Goal: Task Accomplishment & Management: Manage account settings

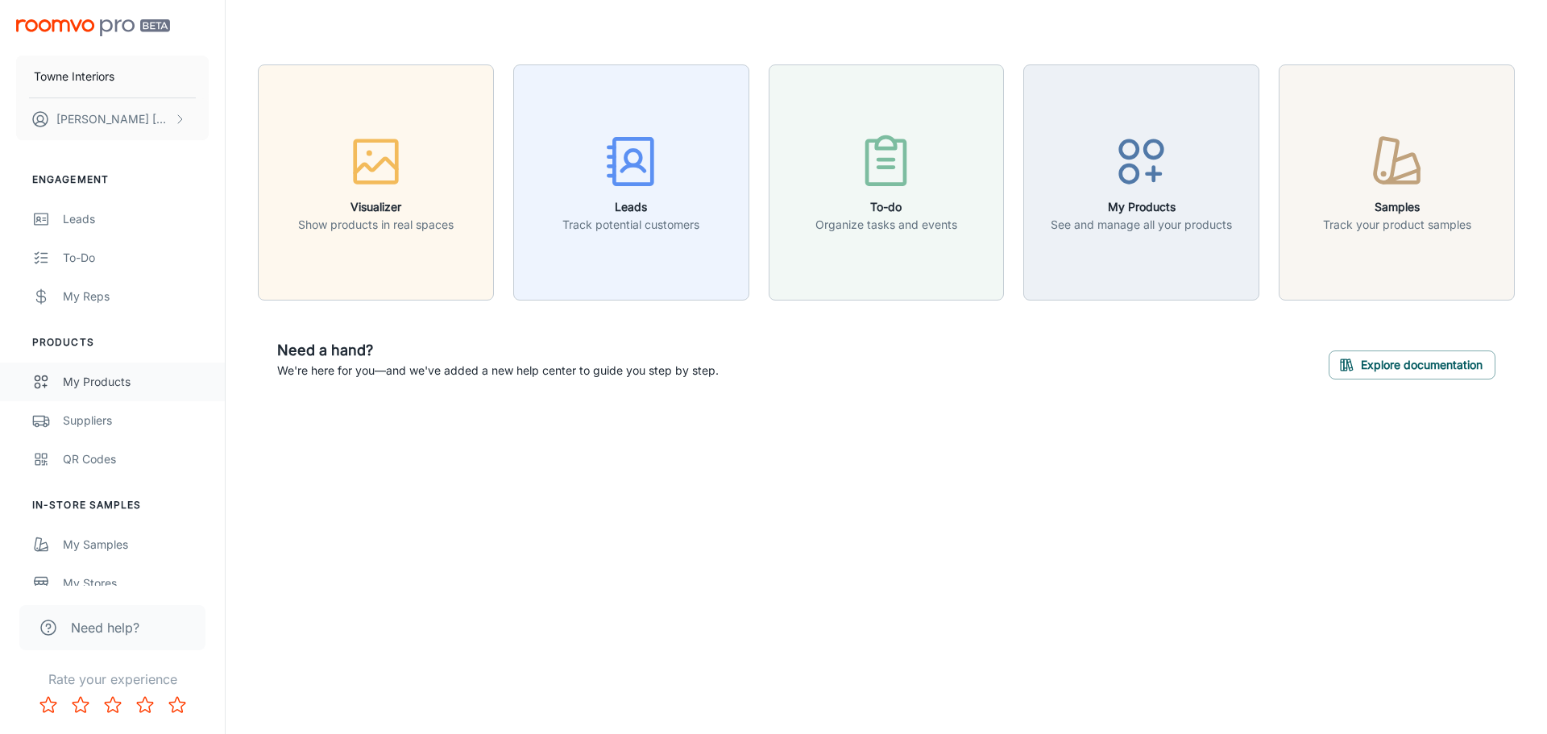
click at [100, 389] on div "My Products" at bounding box center [136, 382] width 146 height 18
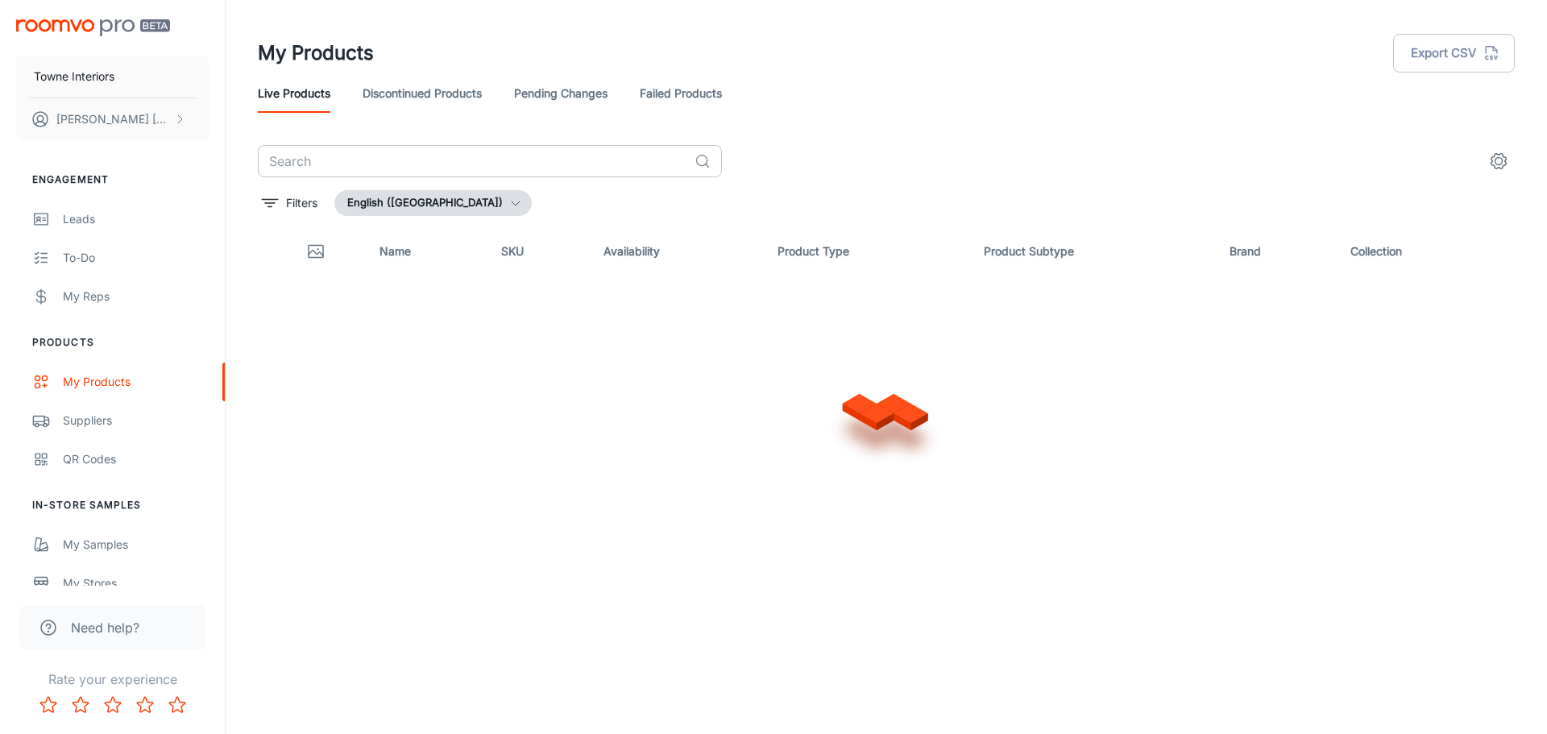
click at [385, 168] on input "text" at bounding box center [473, 161] width 430 height 32
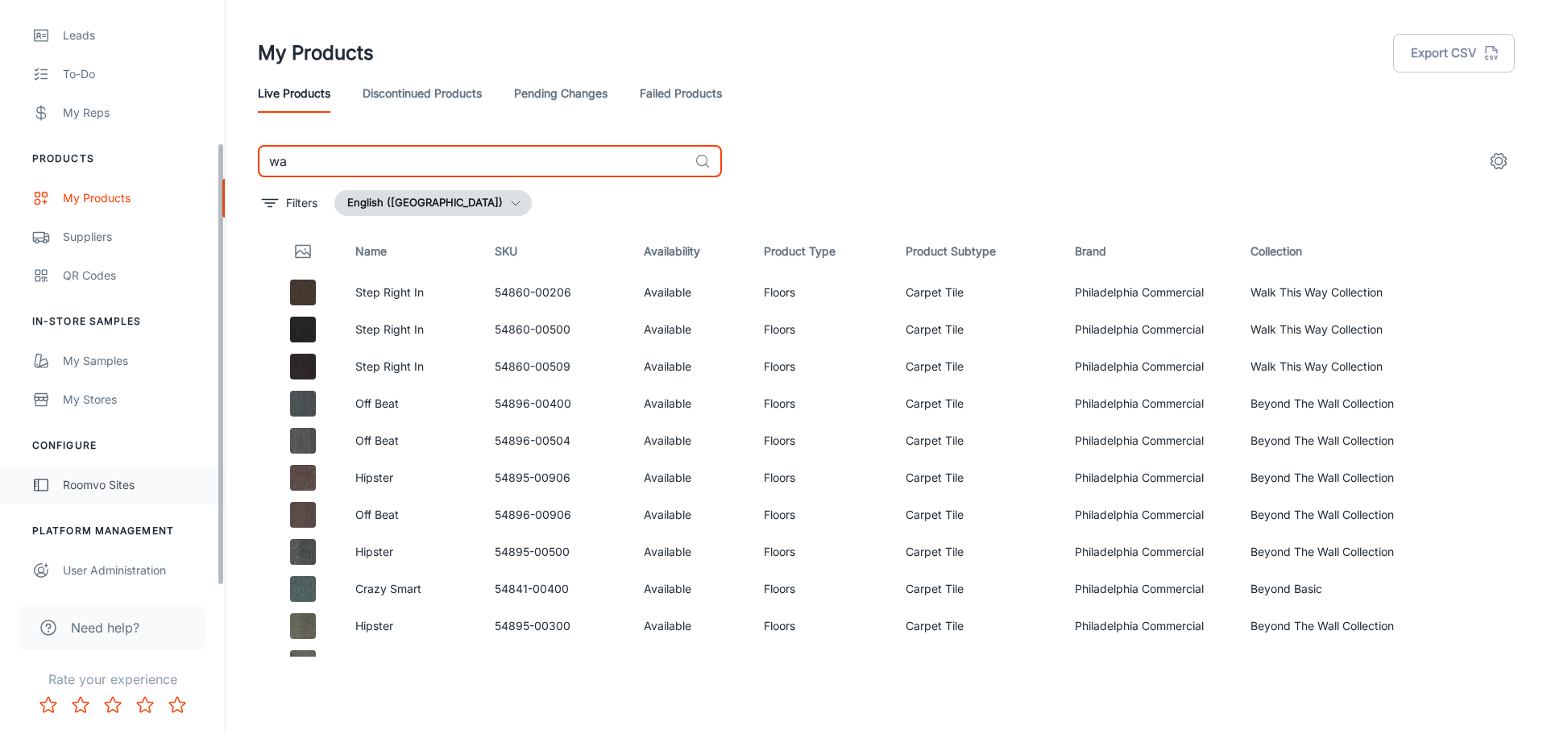
scroll to position [188, 0]
type input "wa"
click at [110, 365] on div "My Samples" at bounding box center [136, 357] width 146 height 18
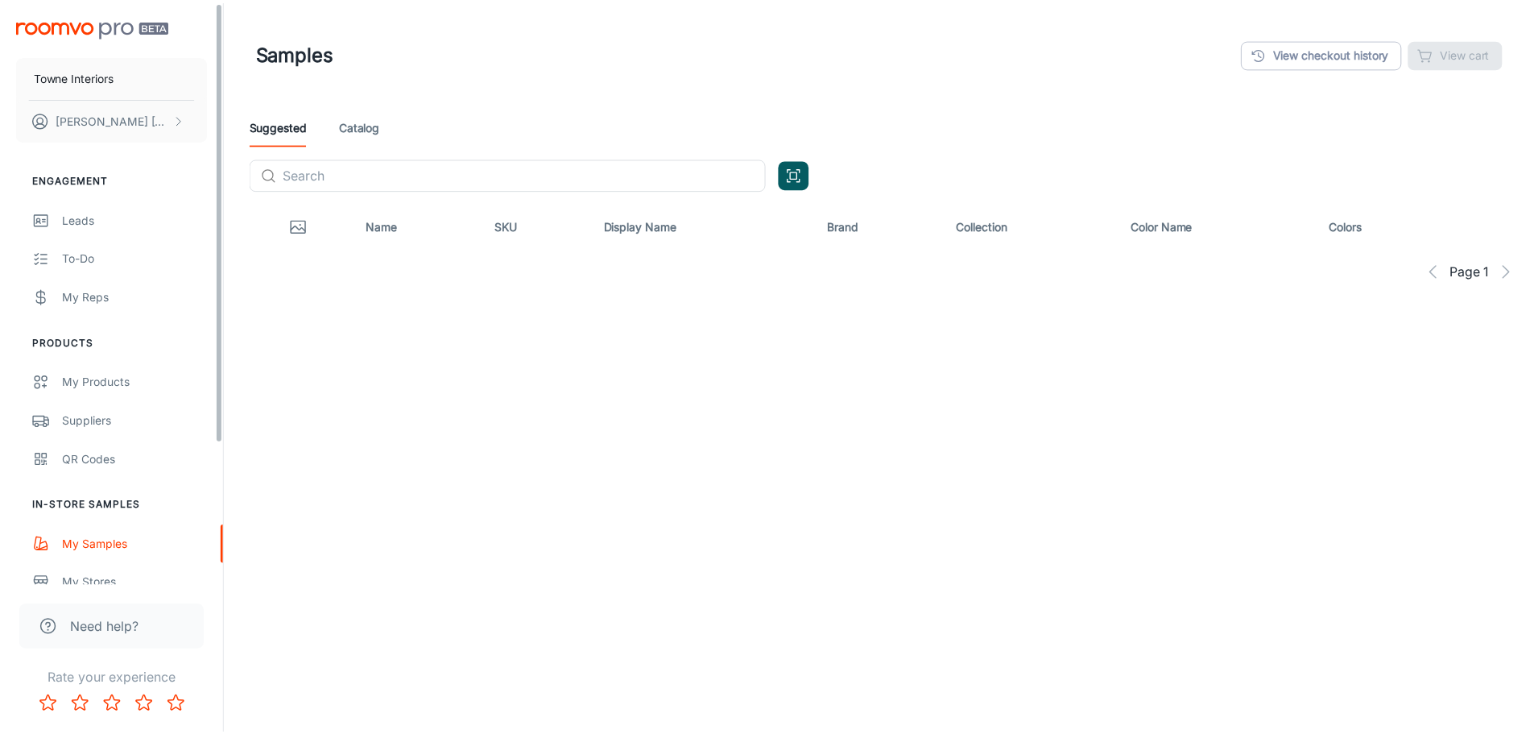
scroll to position [188, 0]
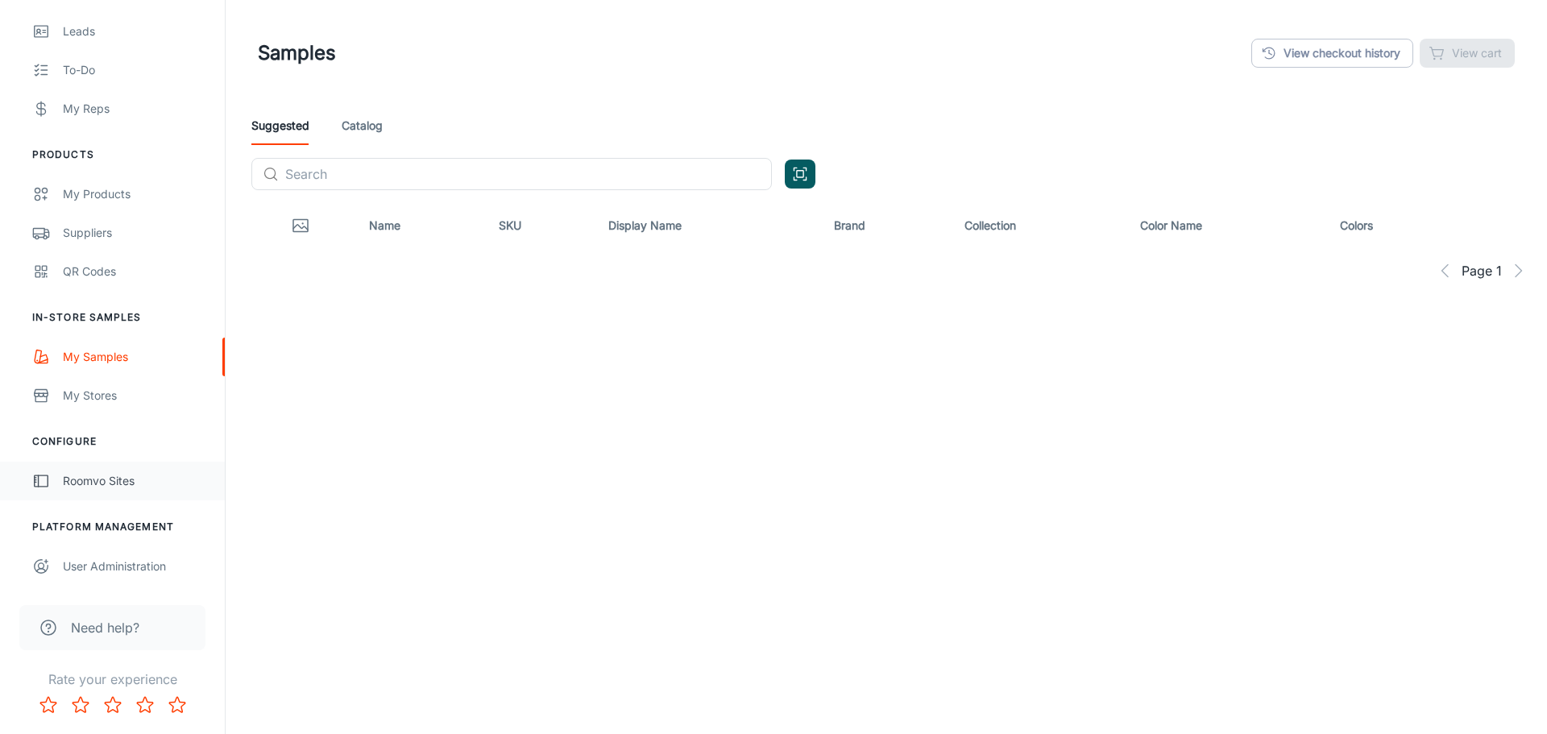
click at [133, 482] on div "Roomvo Sites" at bounding box center [136, 481] width 146 height 18
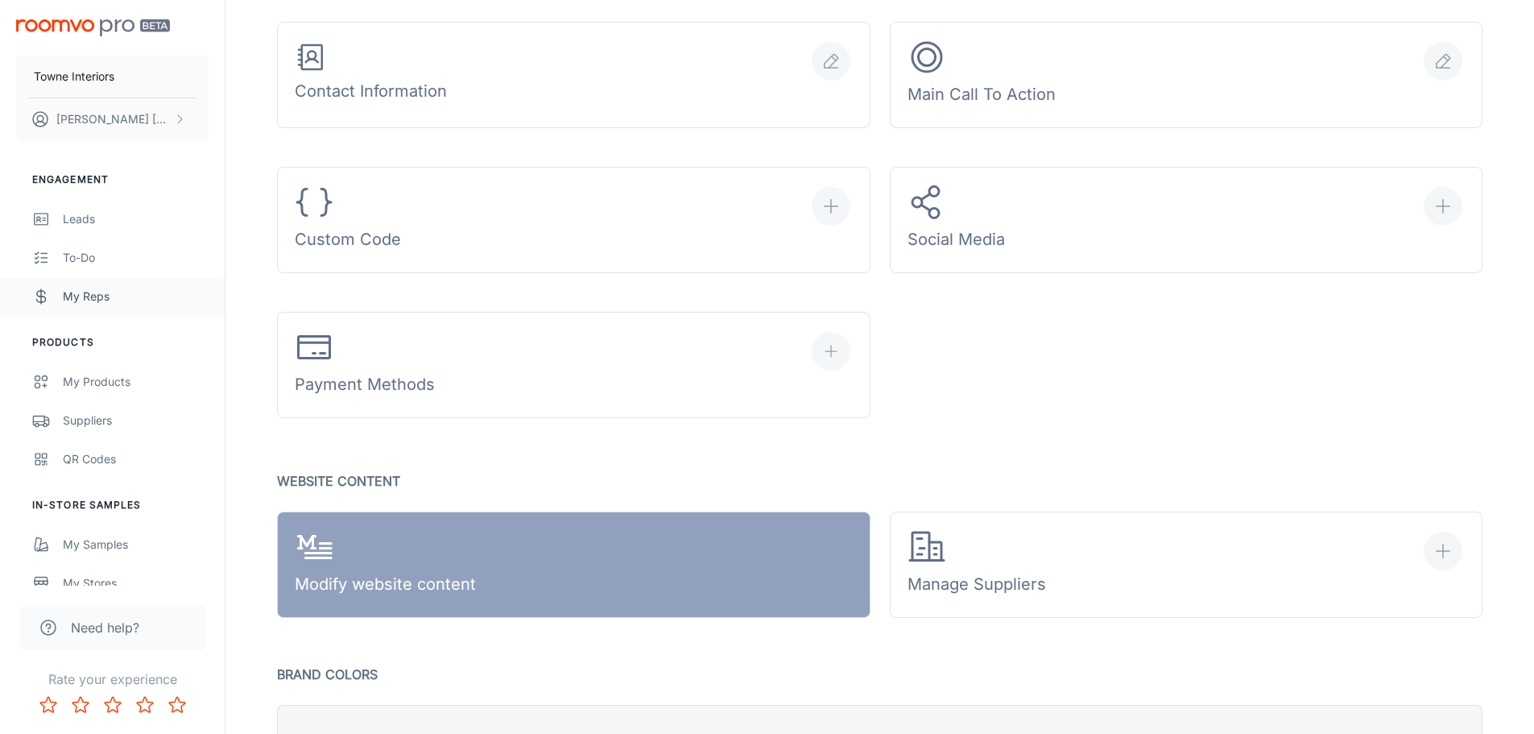
scroll to position [672, 0]
click at [98, 383] on div "My Products" at bounding box center [136, 382] width 146 height 18
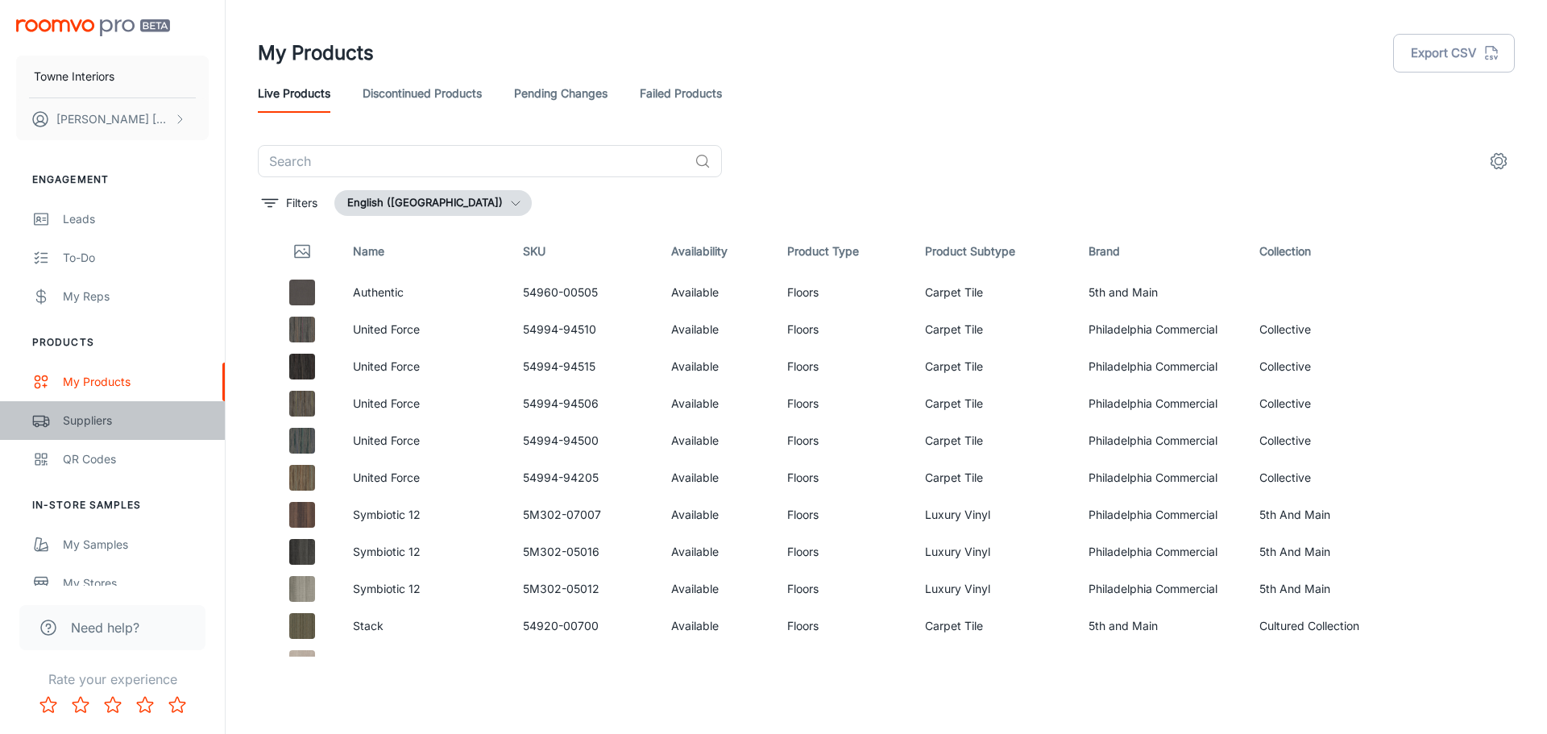
click at [104, 424] on div "Suppliers" at bounding box center [136, 421] width 146 height 18
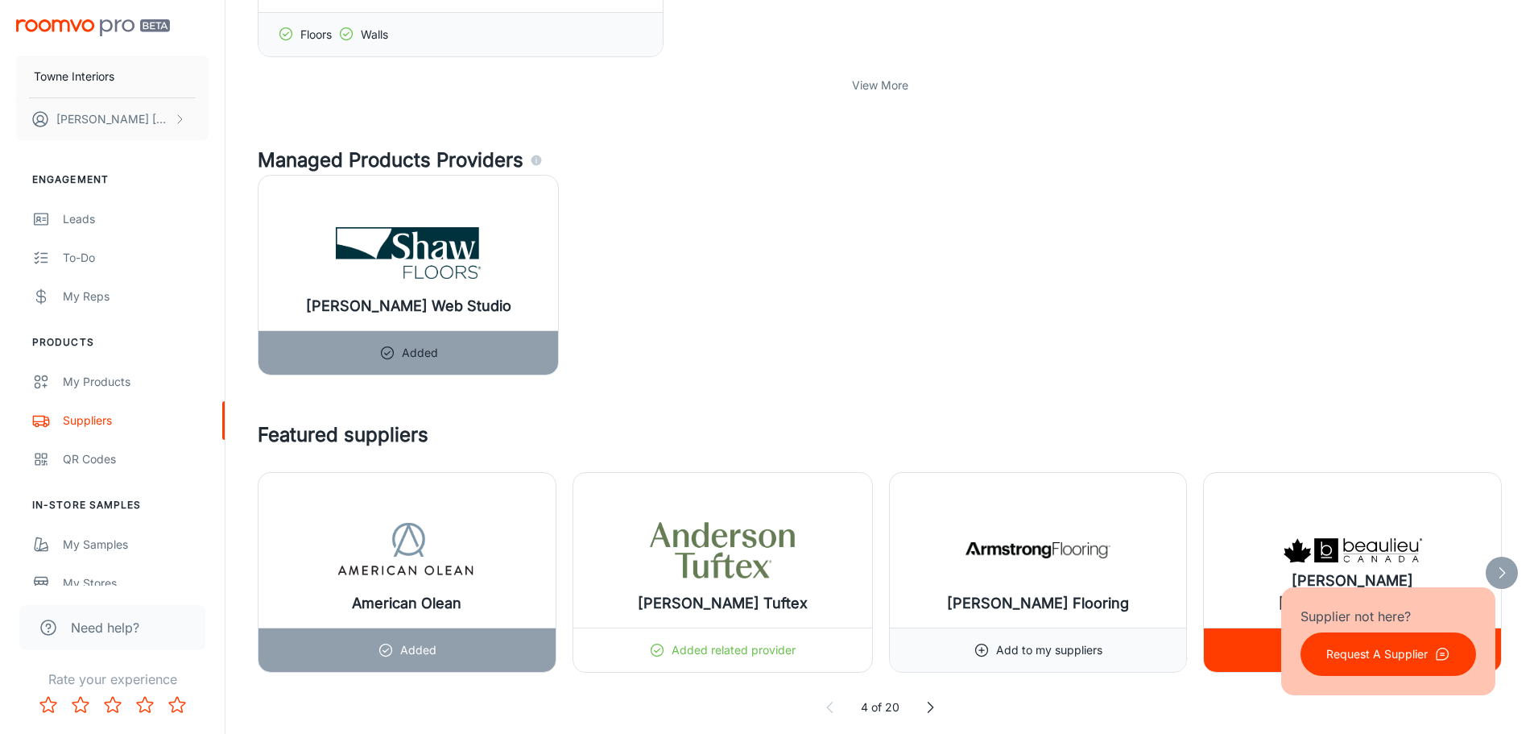
scroll to position [1289, 0]
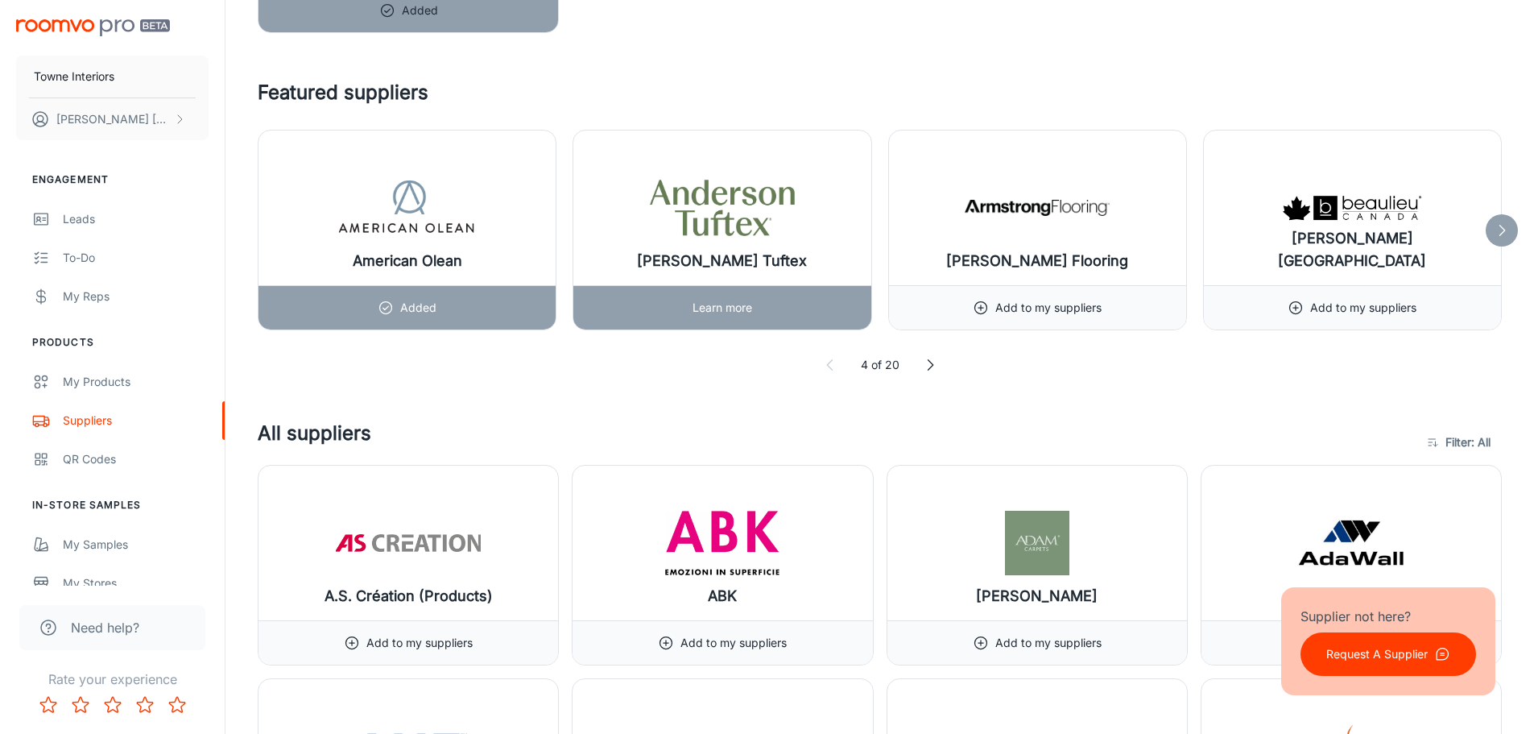
click at [727, 207] on img at bounding box center [722, 208] width 145 height 64
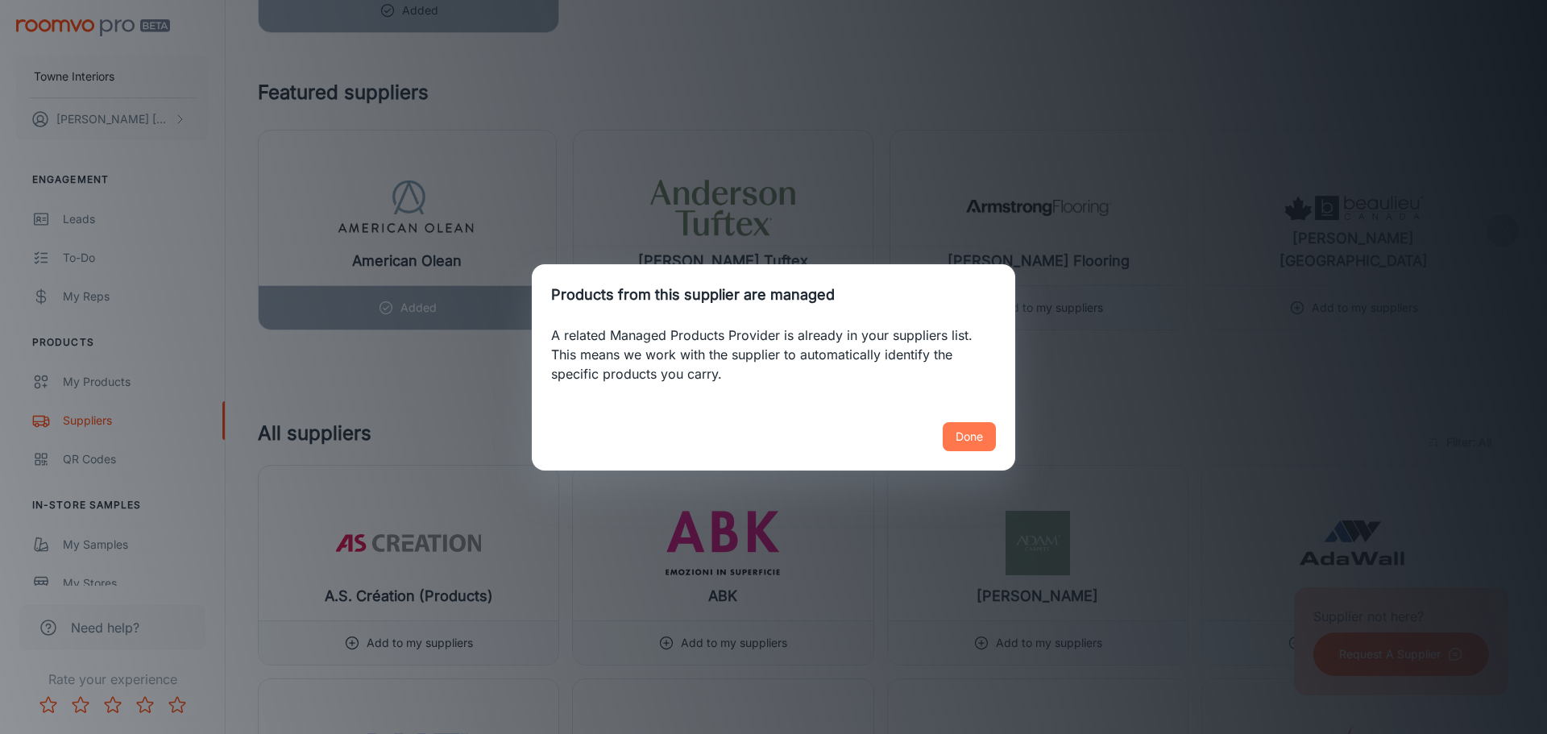
click at [976, 432] on button "Done" at bounding box center [968, 436] width 53 height 29
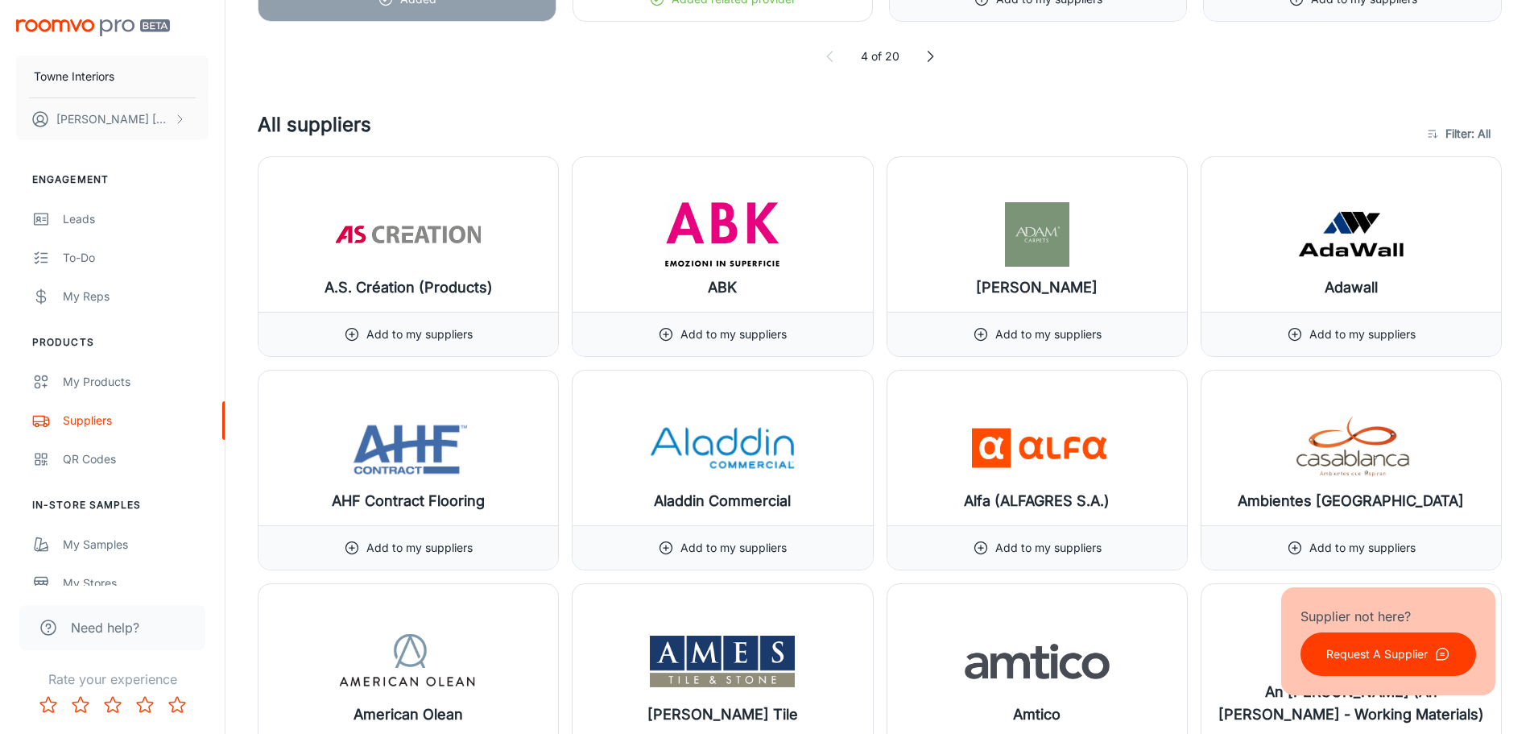
scroll to position [1611, 0]
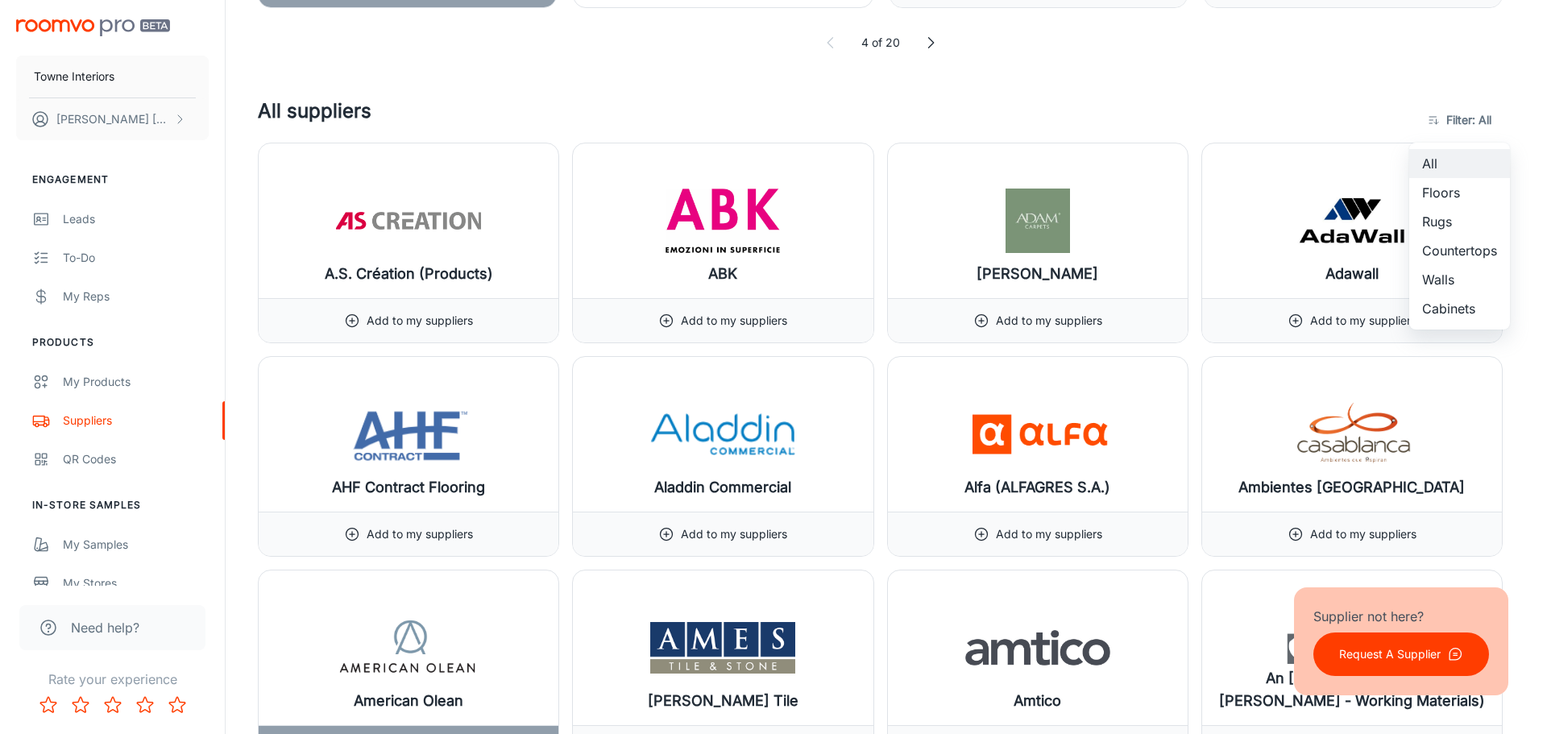
drag, startPoint x: 1439, startPoint y: 122, endPoint x: 1394, endPoint y: 110, distance: 46.9
click at [1315, 106] on div at bounding box center [773, 367] width 1547 height 734
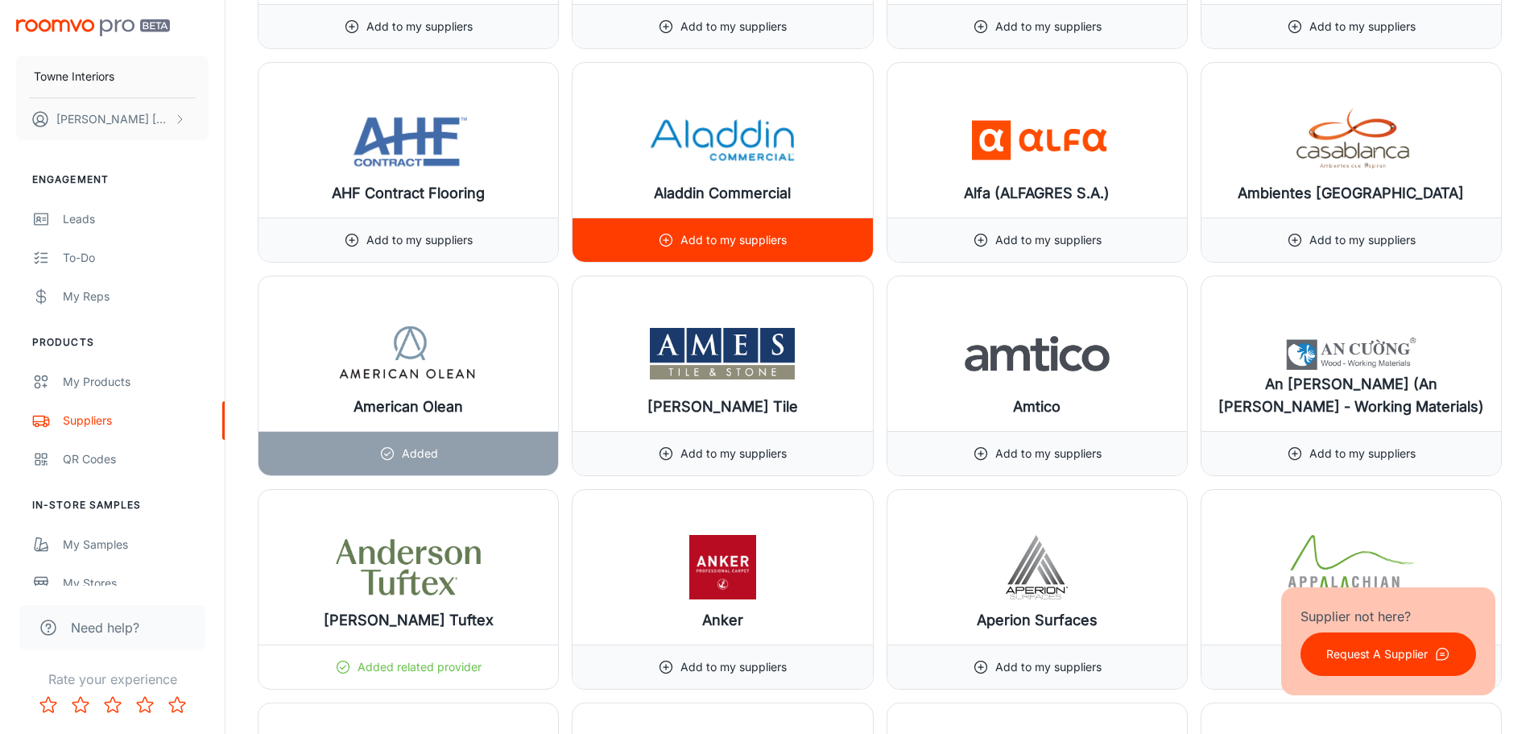
scroll to position [1933, 0]
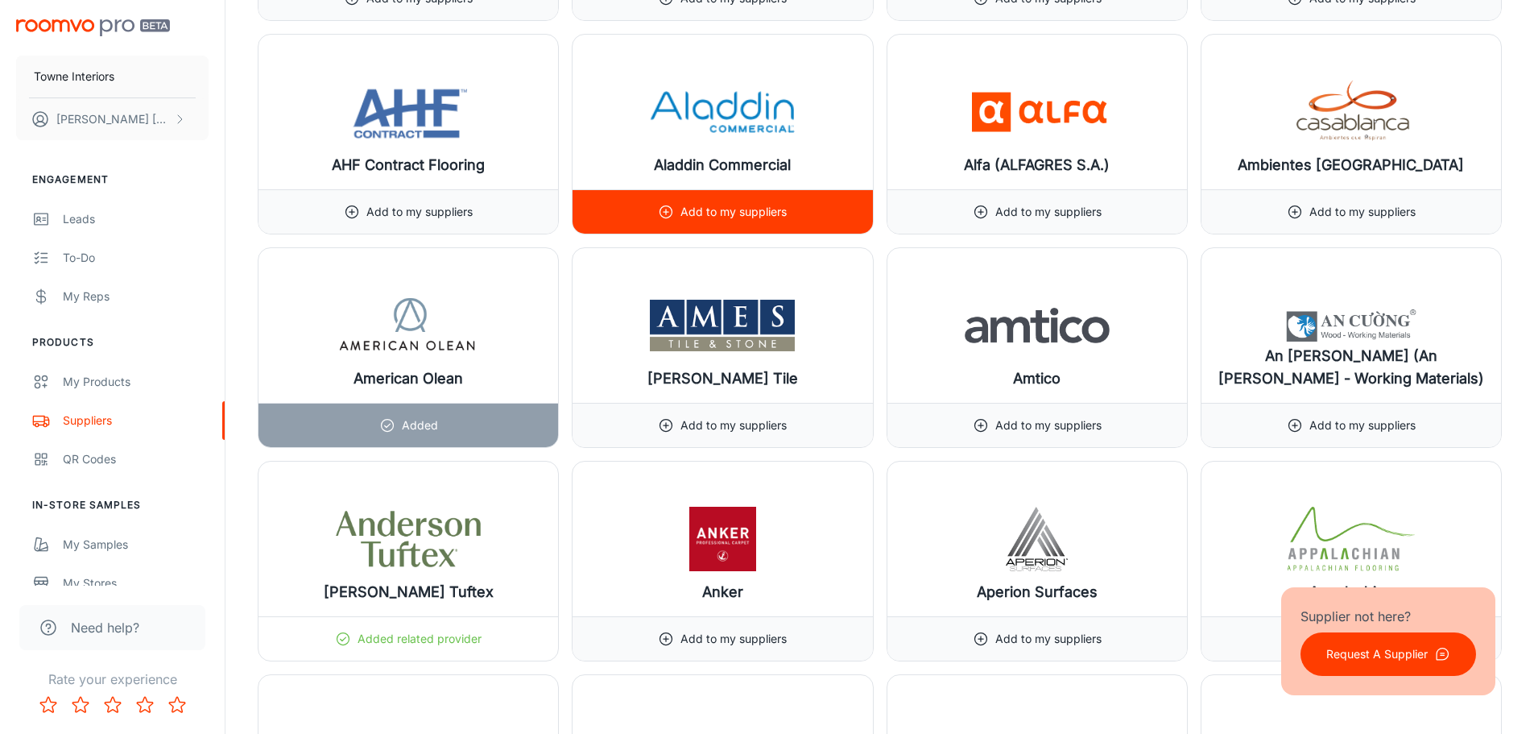
click at [731, 202] on div "Add to my suppliers" at bounding box center [722, 211] width 129 height 43
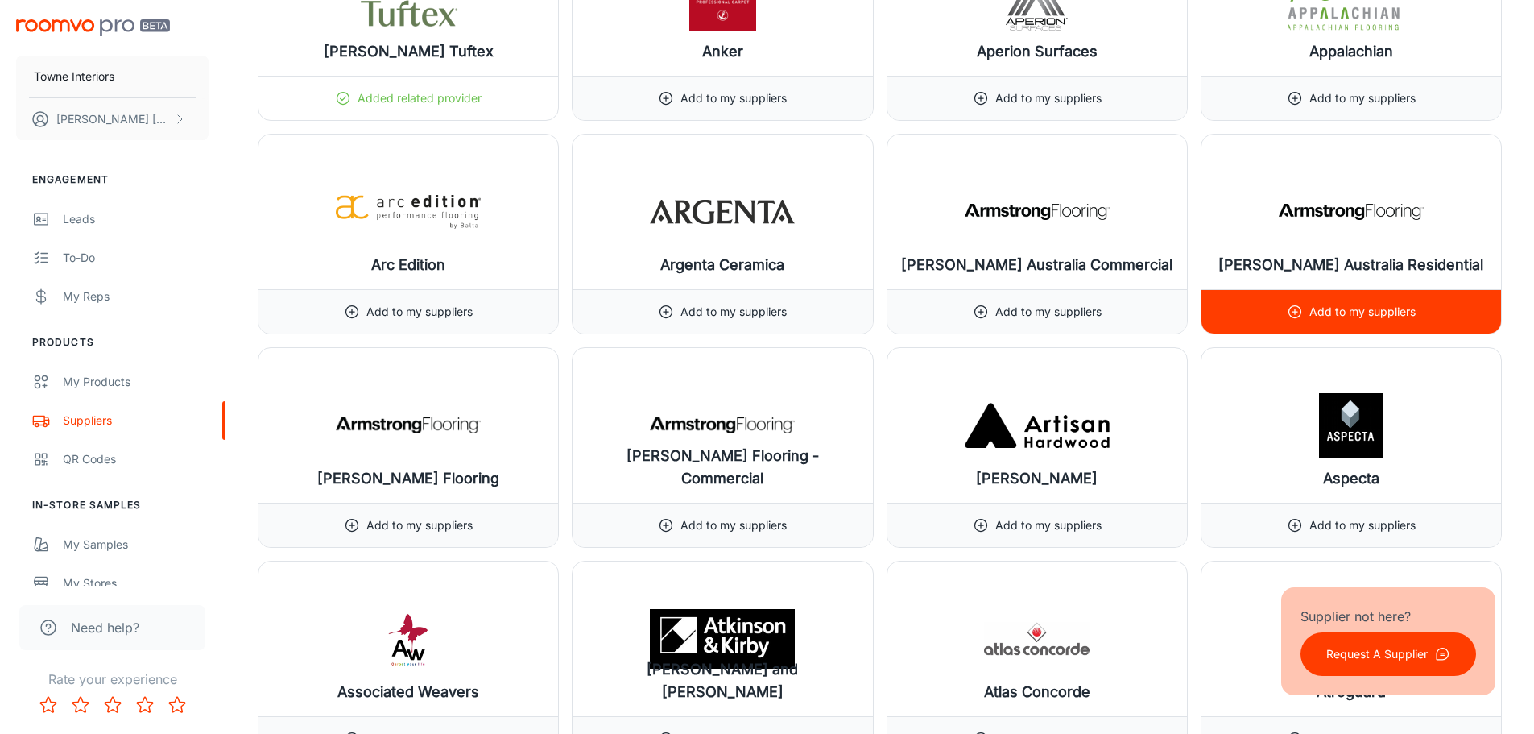
scroll to position [2497, 0]
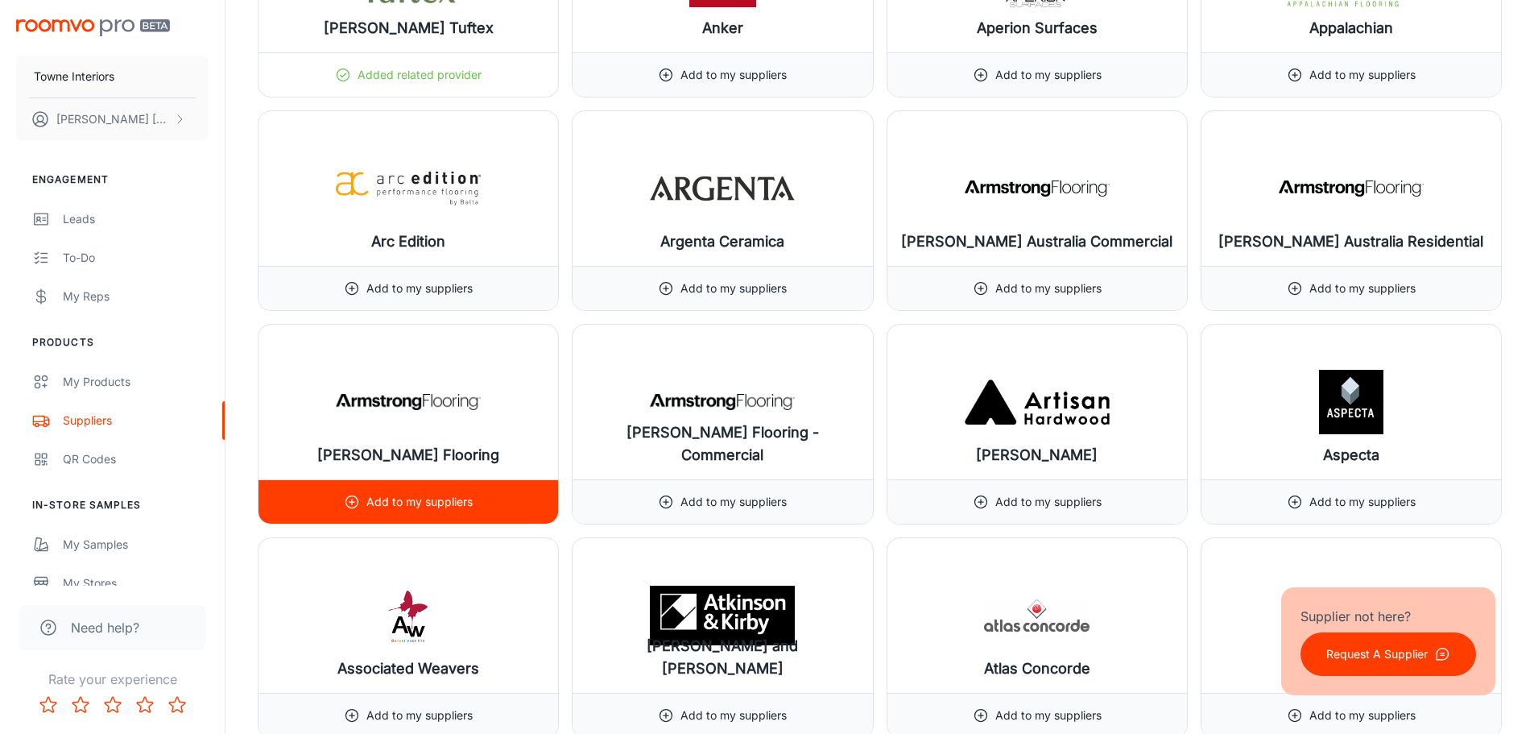
click at [461, 481] on div "Add to my suppliers" at bounding box center [408, 501] width 129 height 43
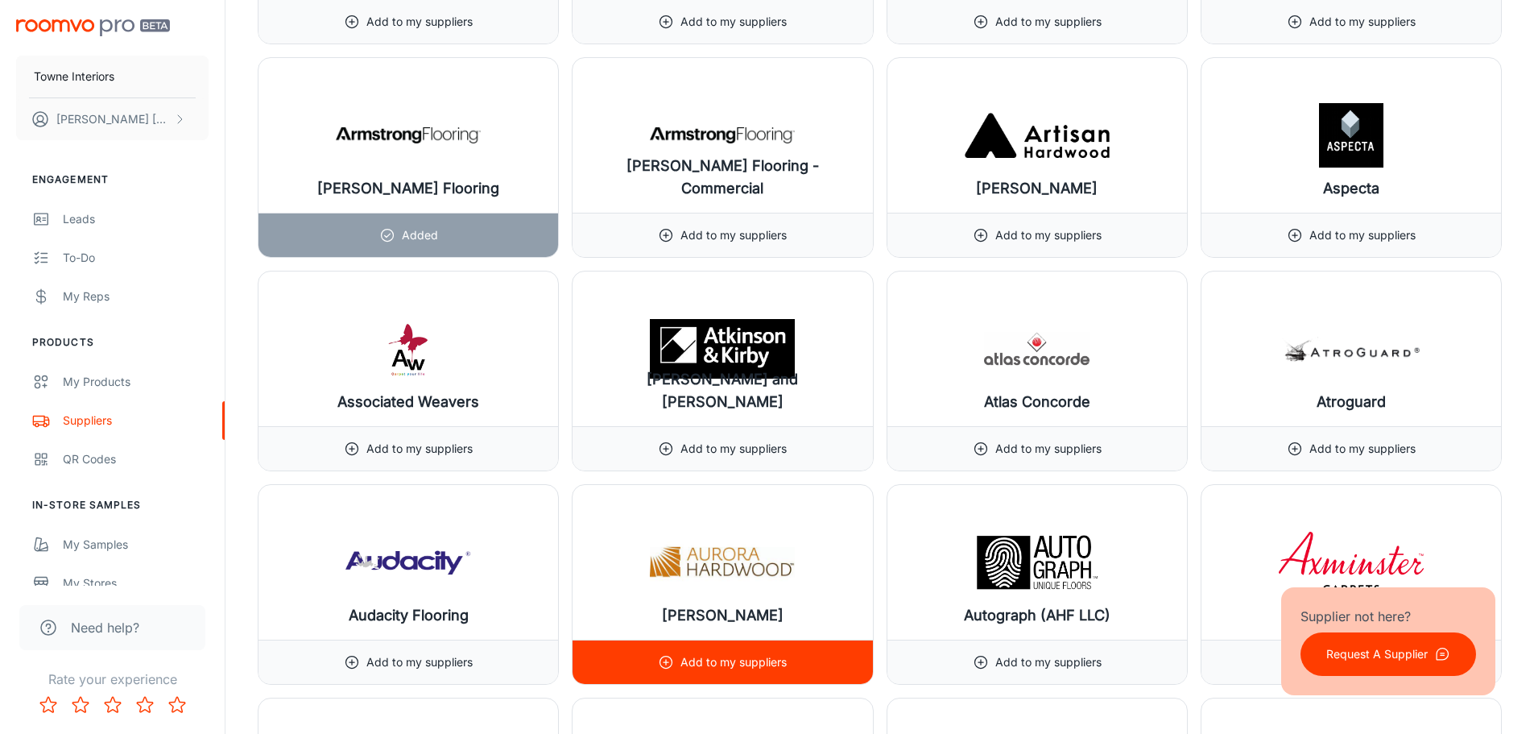
scroll to position [2739, 0]
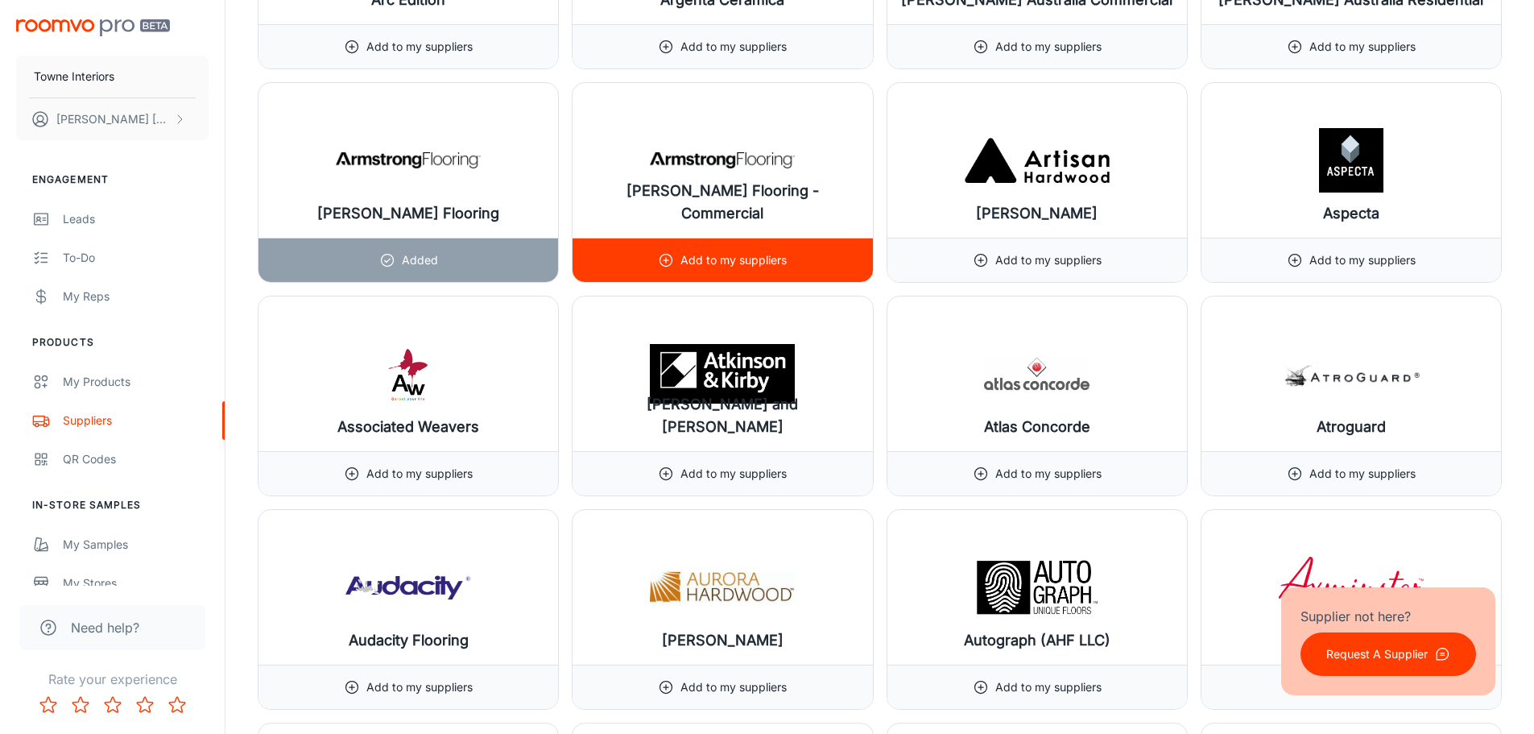
click at [726, 262] on p "Add to my suppliers" at bounding box center [734, 260] width 106 height 18
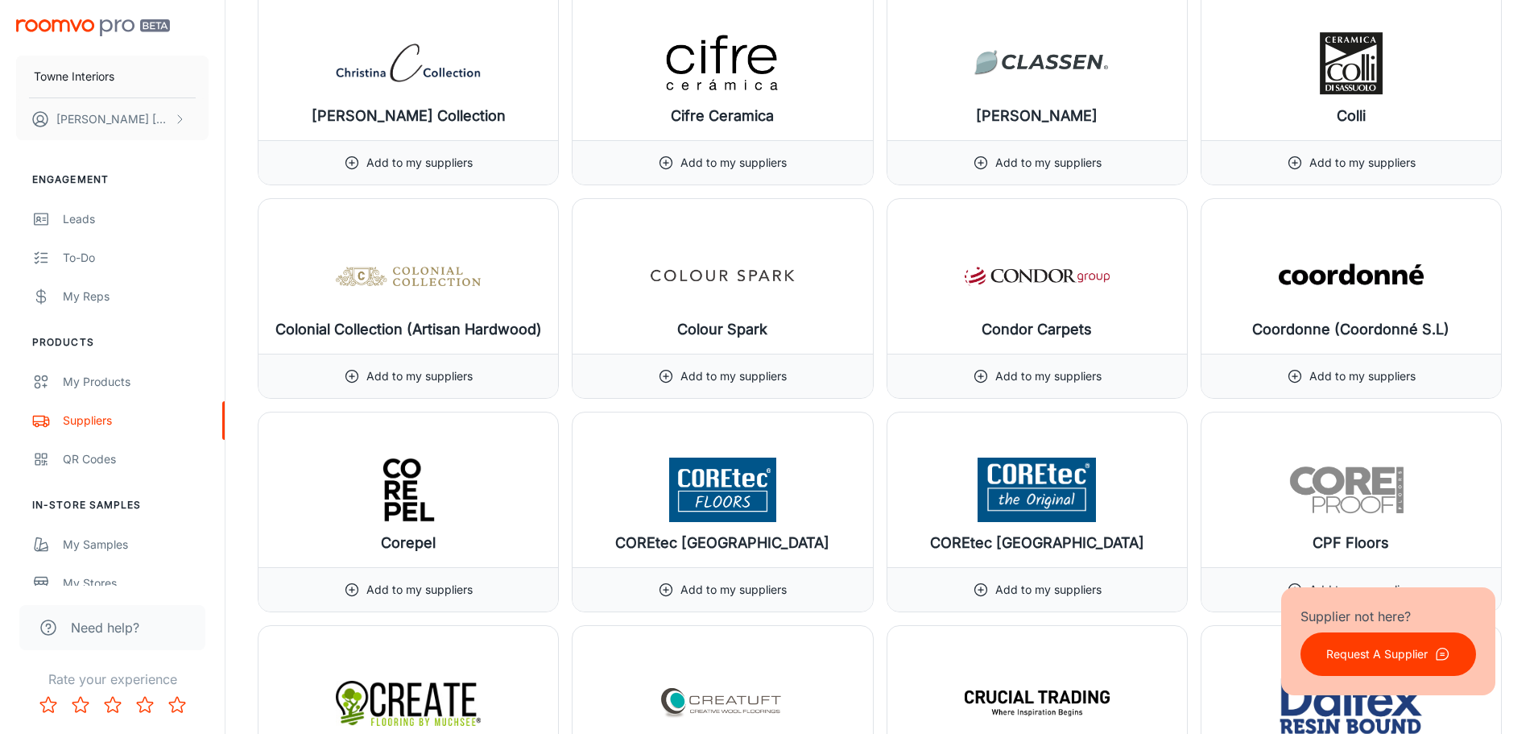
scroll to position [5719, 0]
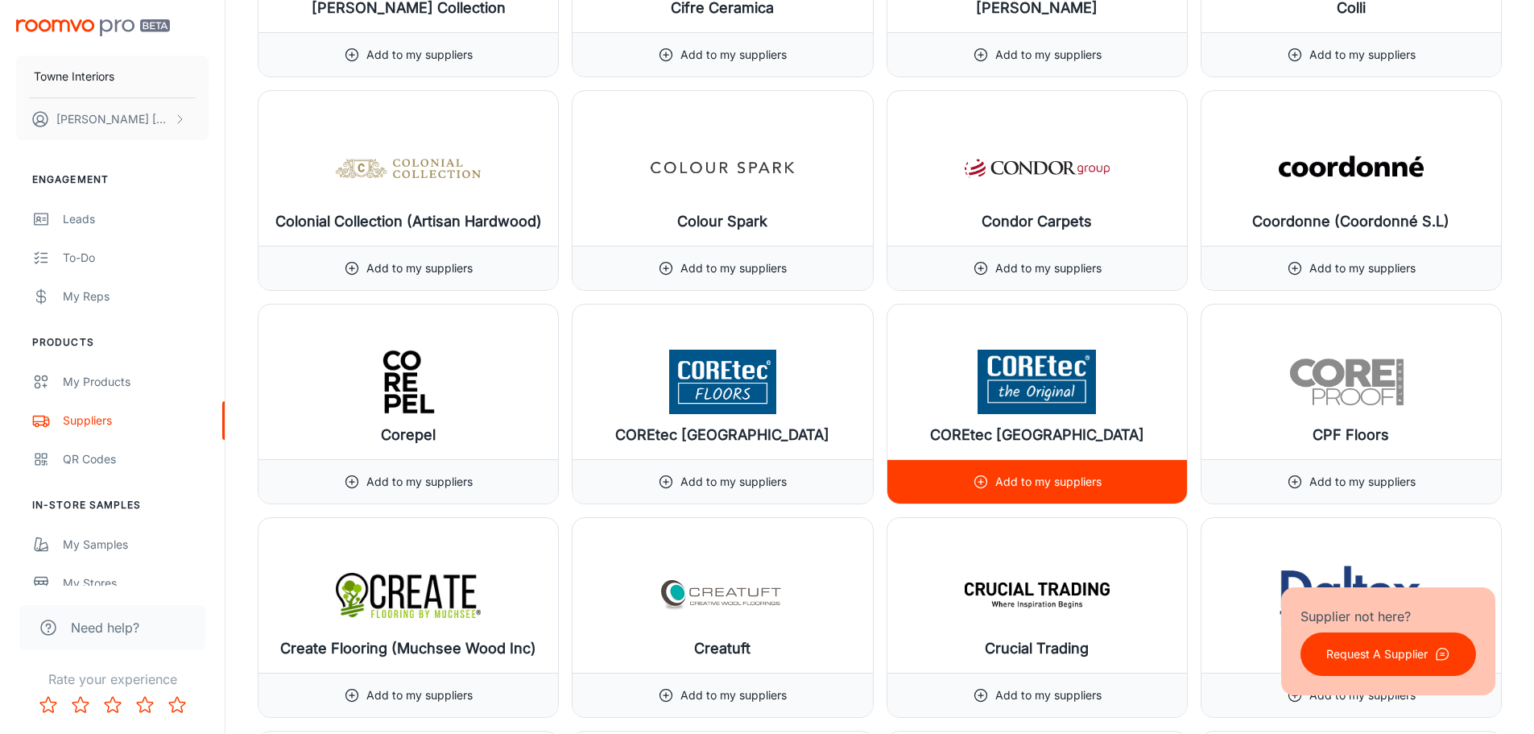
click at [1059, 487] on p "Add to my suppliers" at bounding box center [1049, 482] width 106 height 18
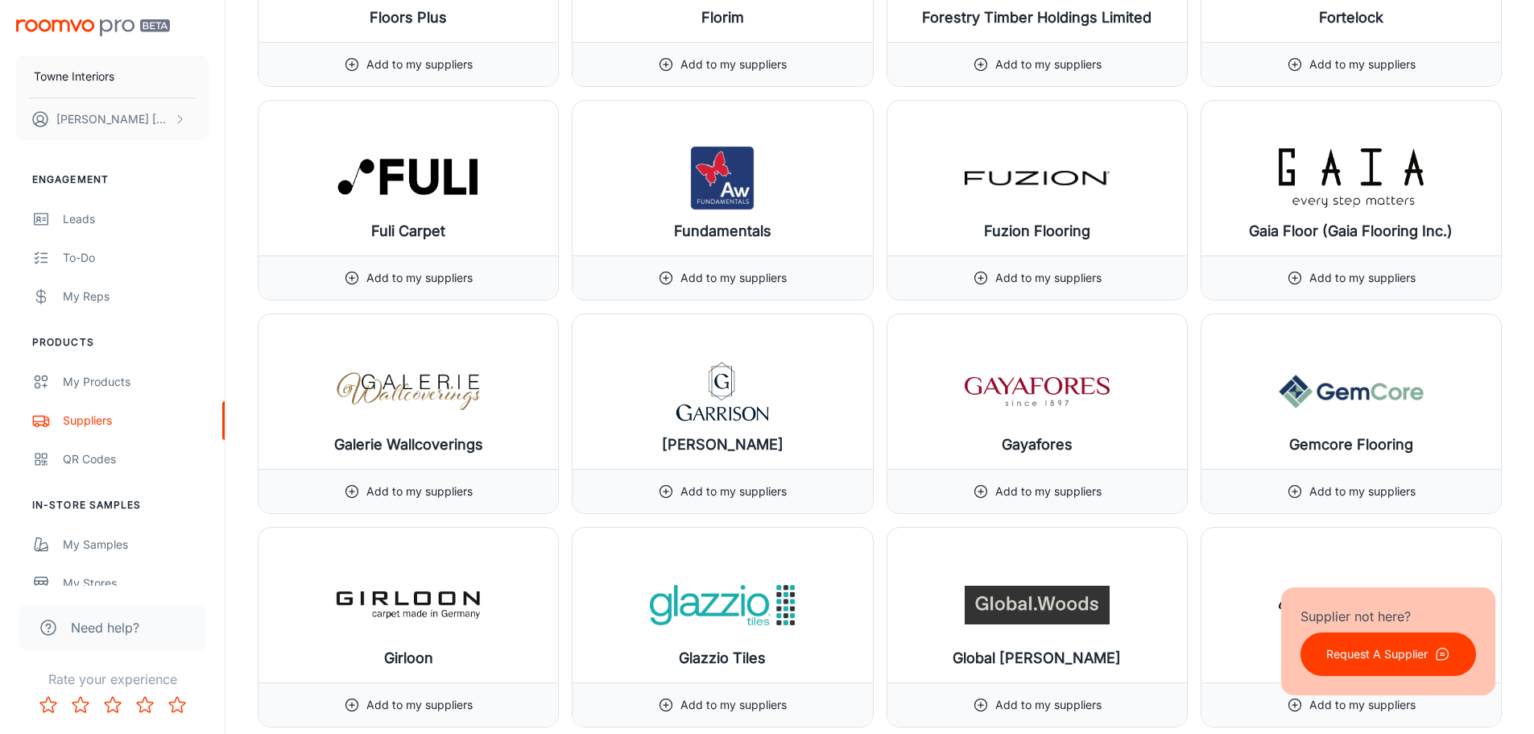
scroll to position [8699, 0]
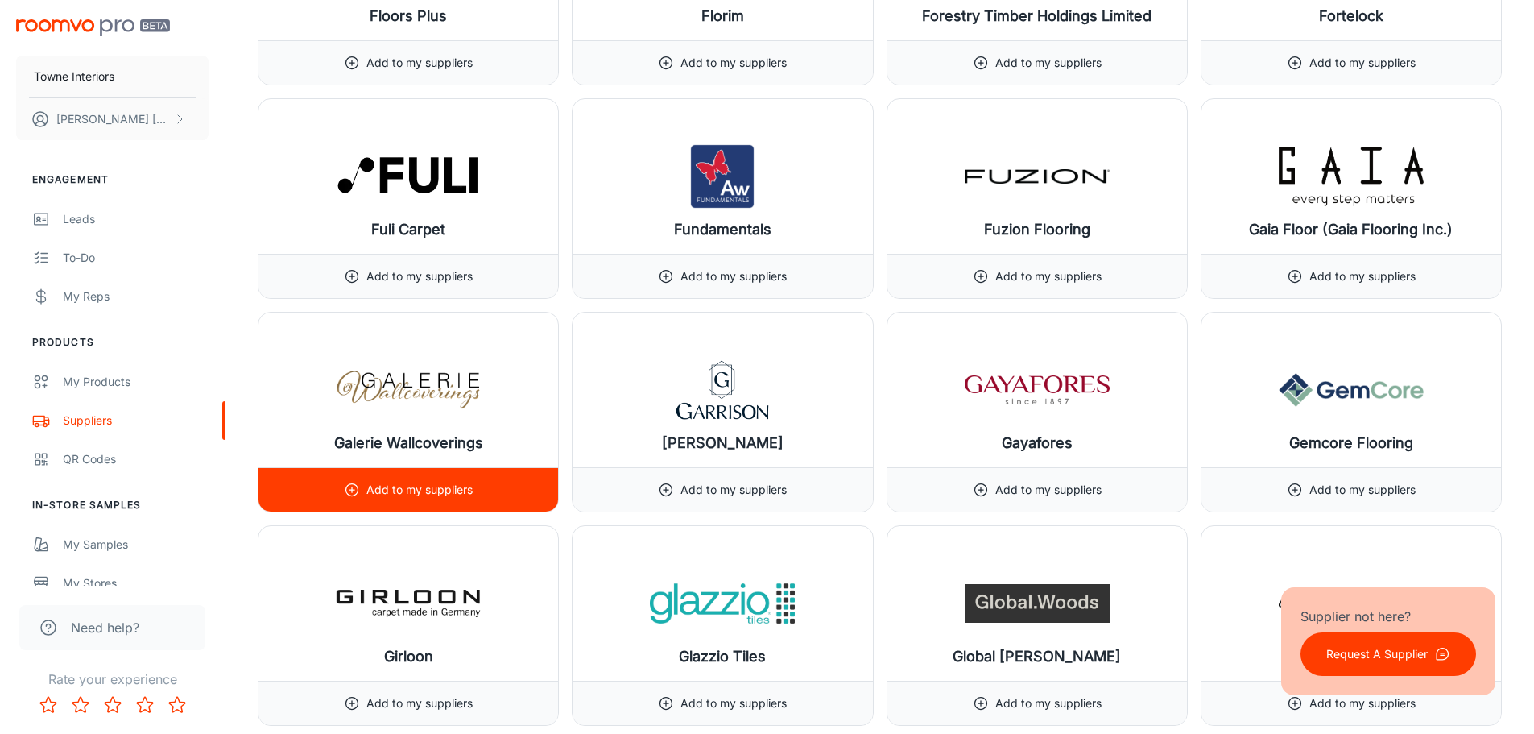
drag, startPoint x: 395, startPoint y: 2, endPoint x: 389, endPoint y: 487, distance: 484.9
click at [389, 487] on p "Add to my suppliers" at bounding box center [419, 490] width 106 height 18
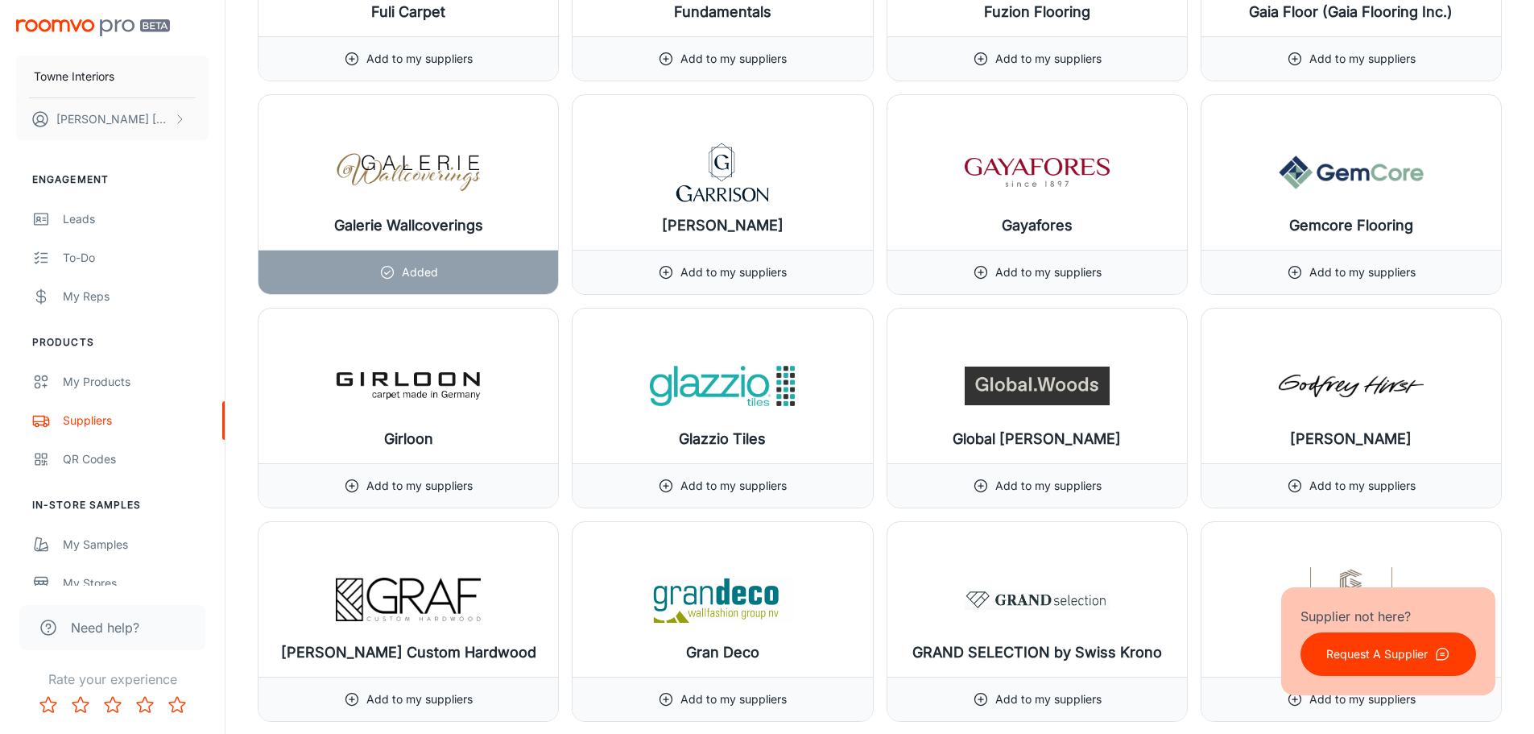
scroll to position [8941, 0]
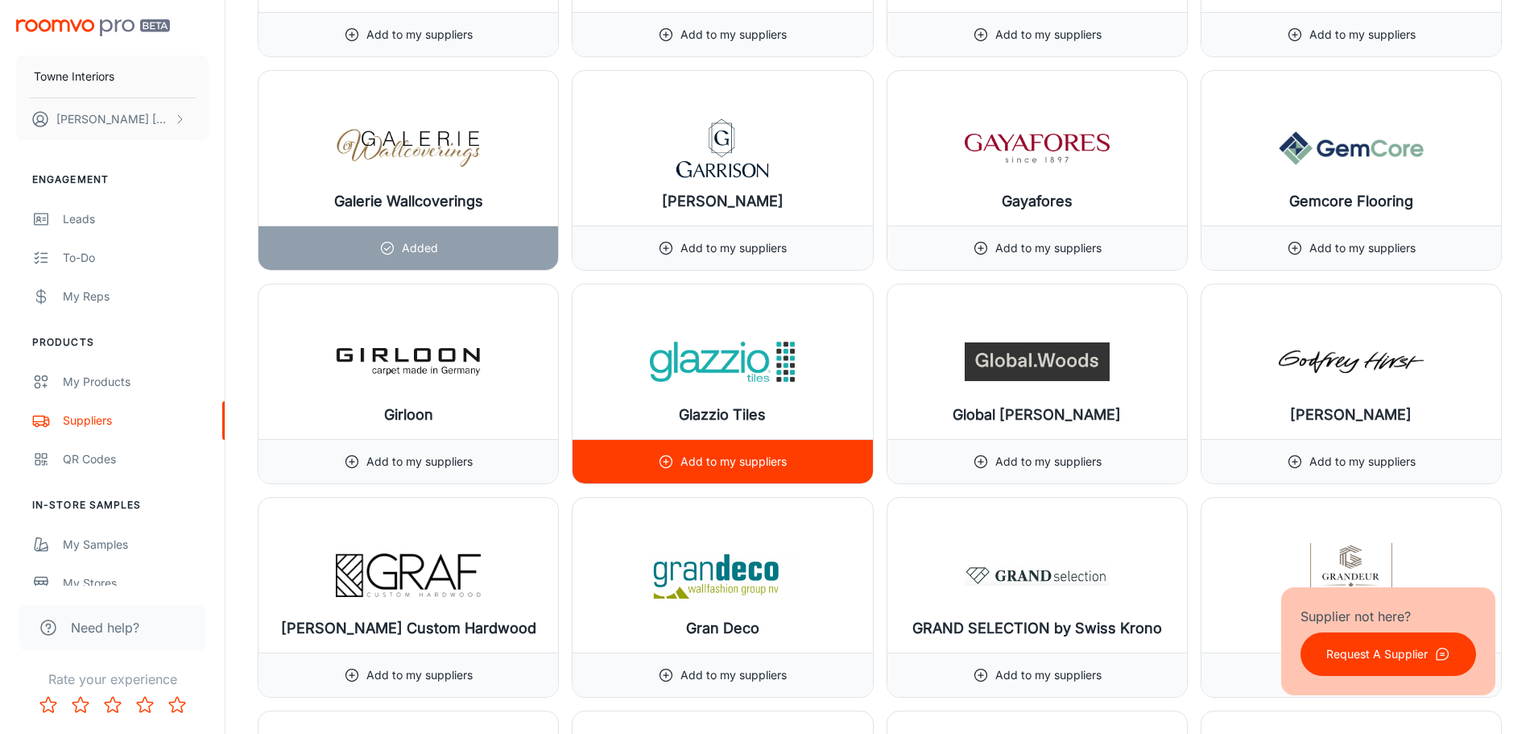
click at [723, 462] on p "Add to my suppliers" at bounding box center [734, 462] width 106 height 18
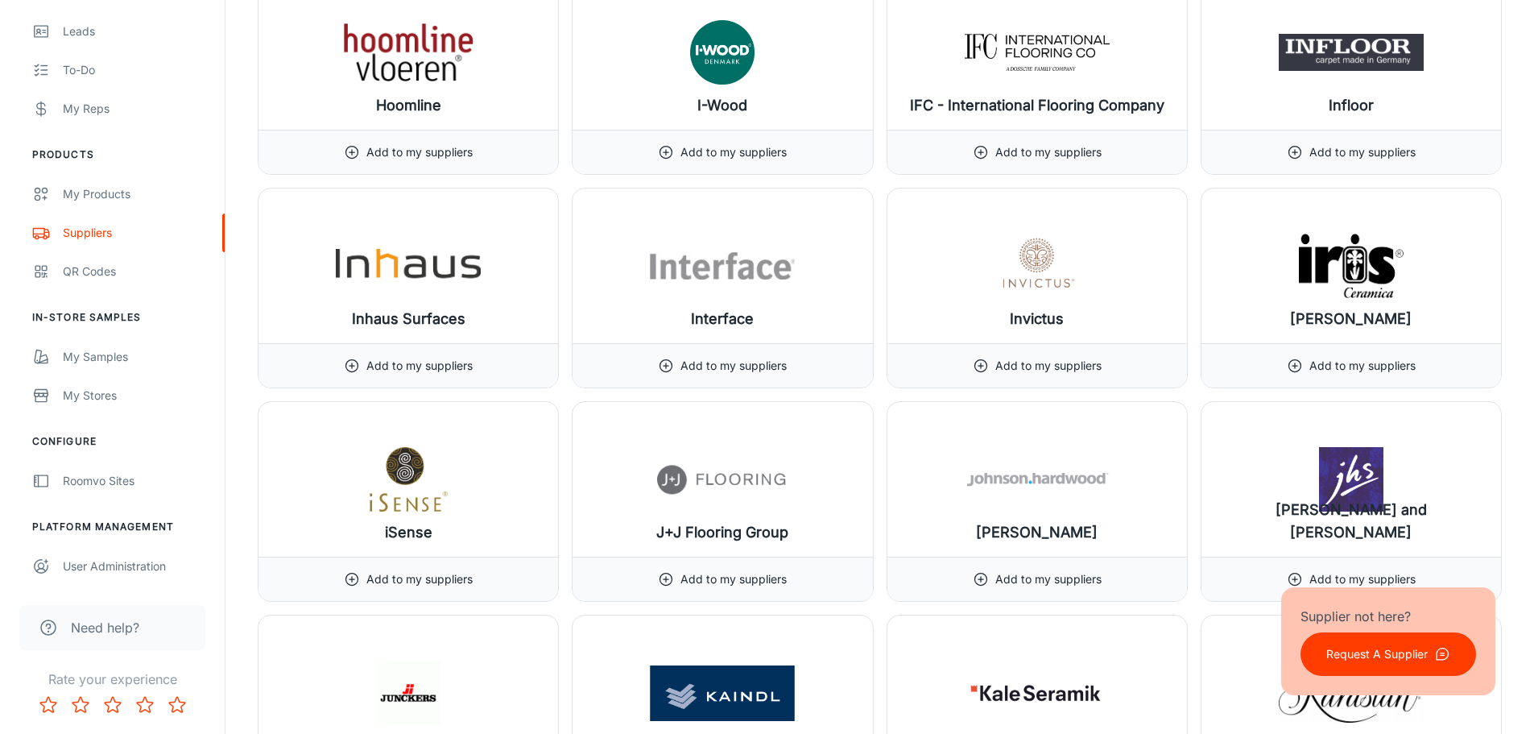
scroll to position [10713, 0]
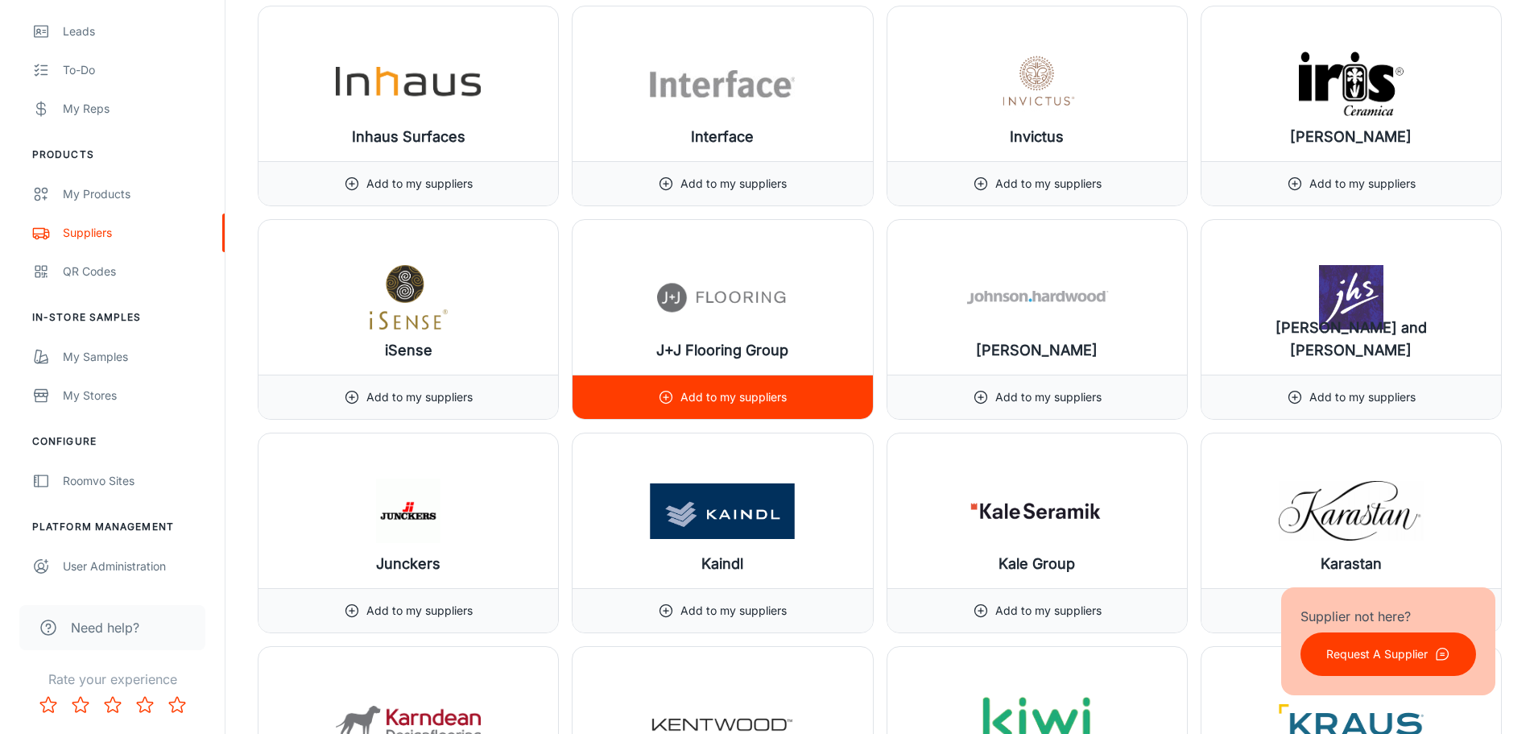
click at [715, 400] on p "Add to my suppliers" at bounding box center [734, 397] width 106 height 18
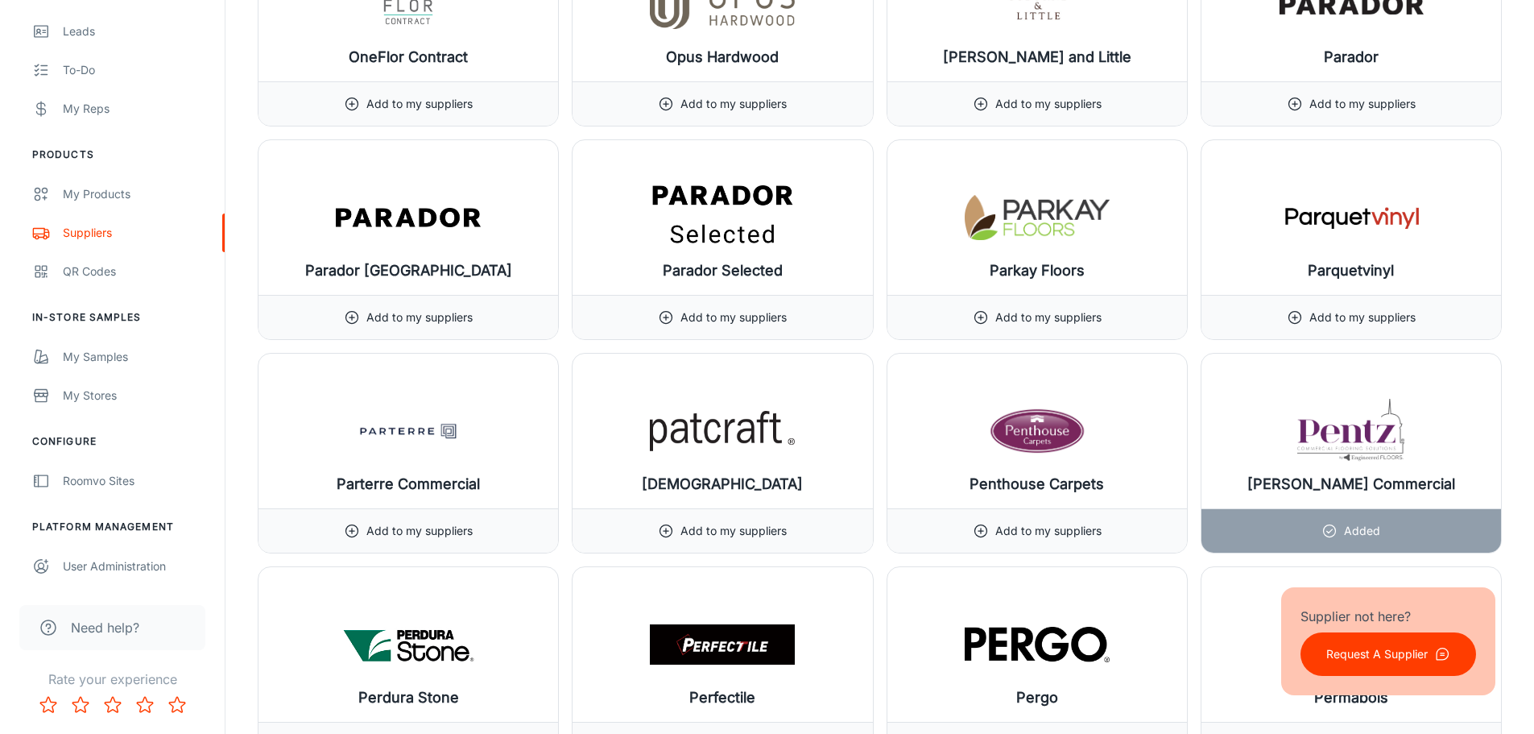
scroll to position [15063, 0]
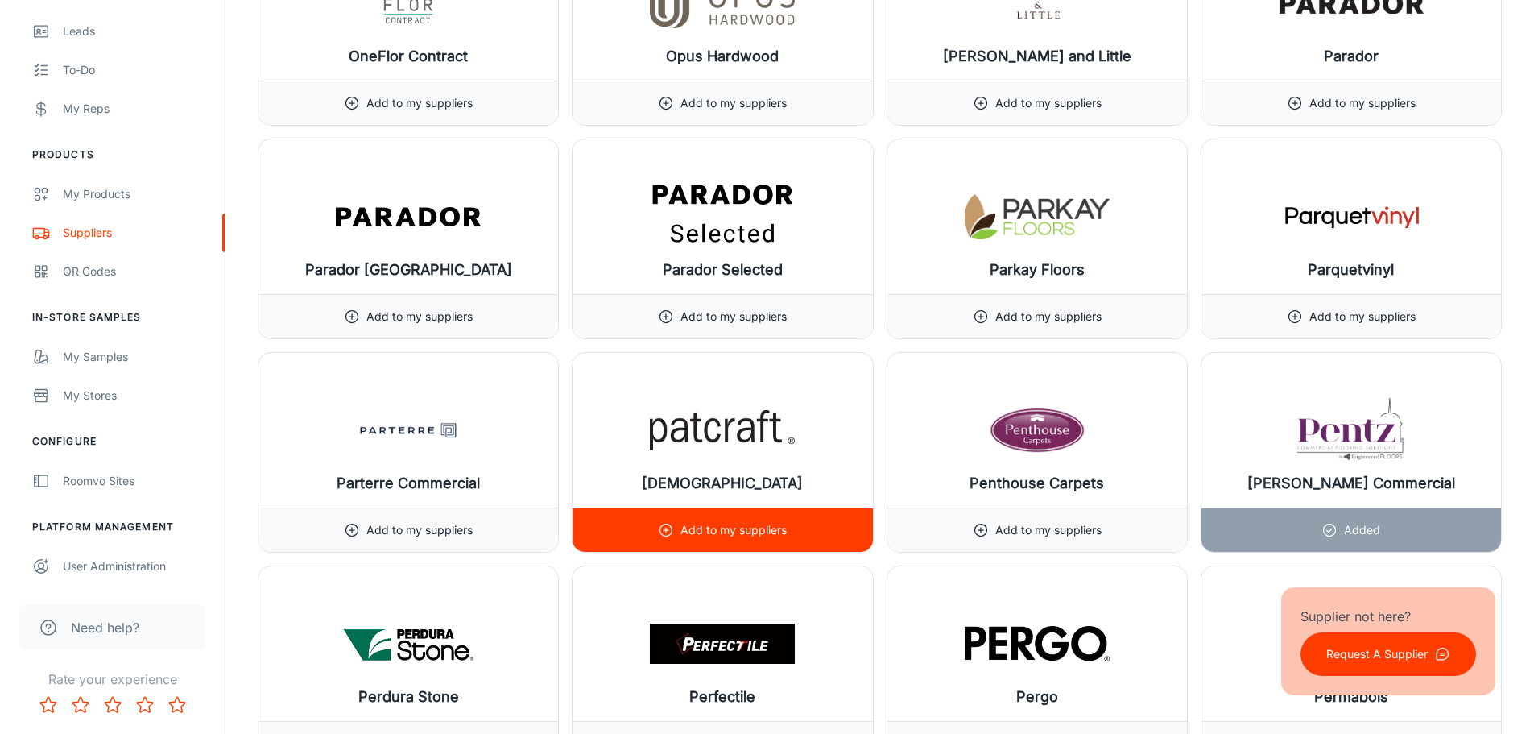
click at [777, 524] on p "Add to my suppliers" at bounding box center [734, 530] width 106 height 18
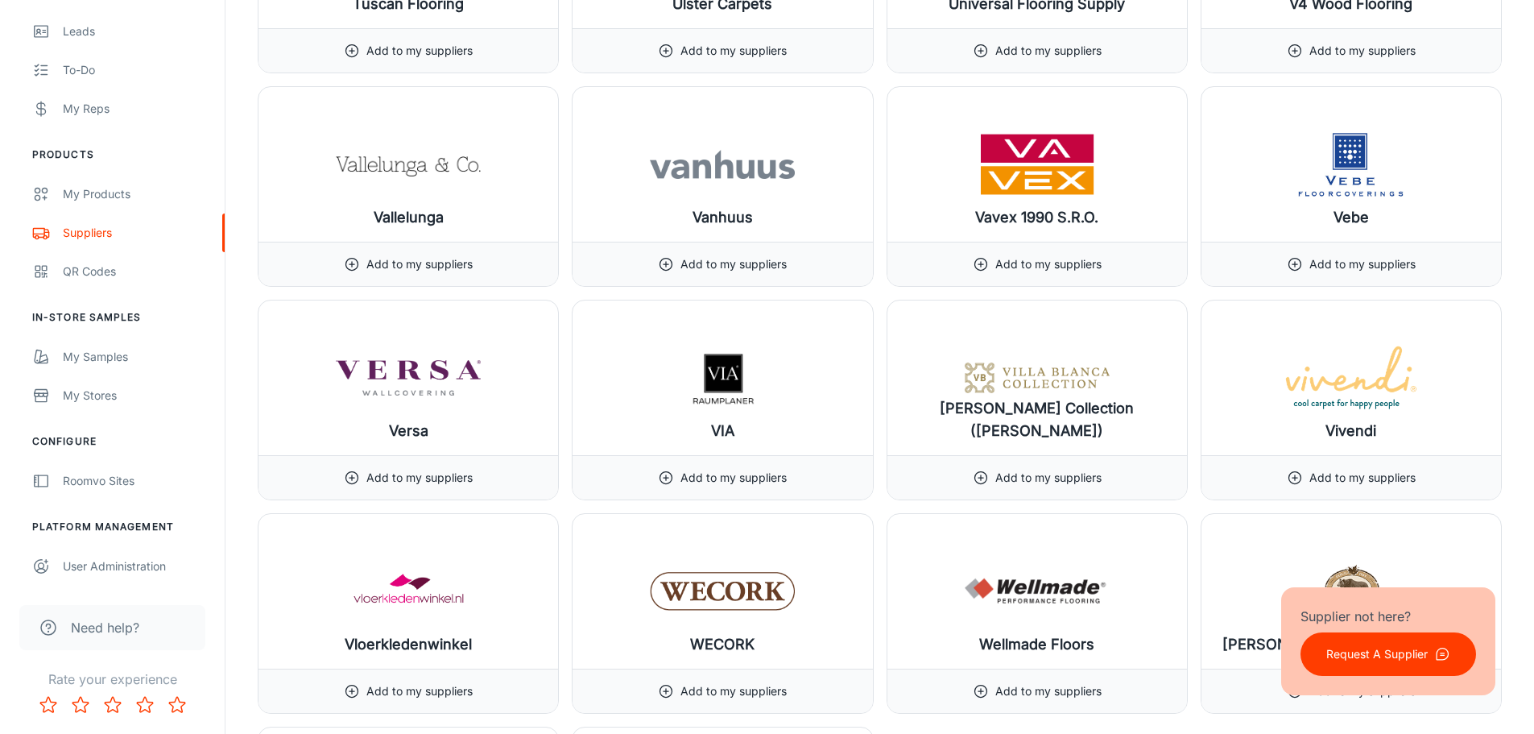
scroll to position [19251, 0]
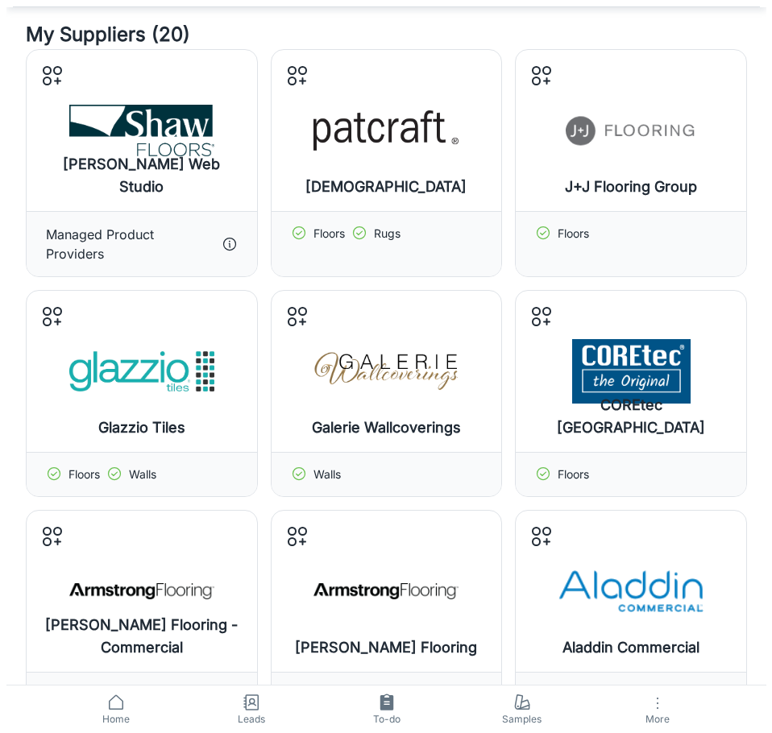
scroll to position [81, 0]
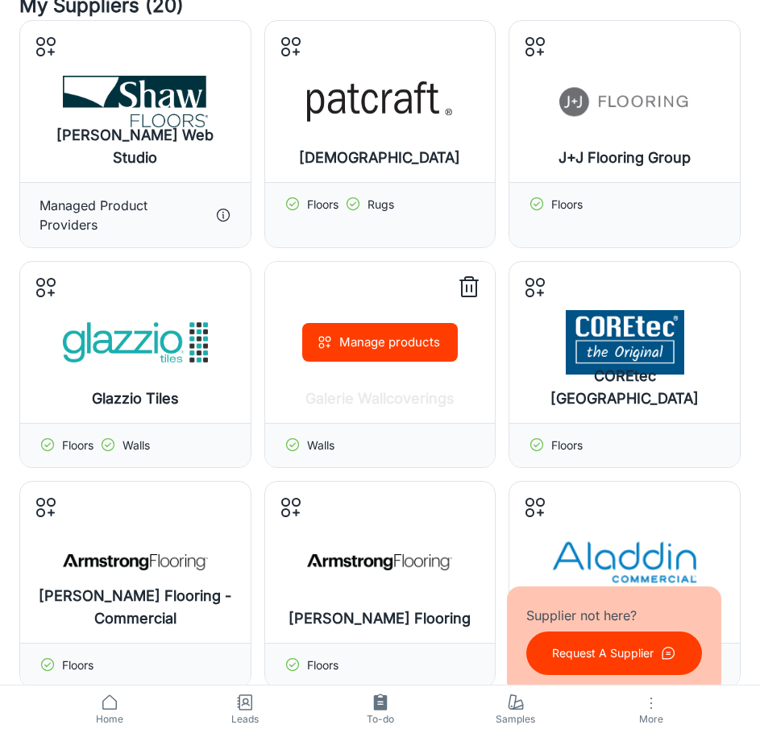
click at [392, 342] on button "Manage products" at bounding box center [379, 342] width 155 height 39
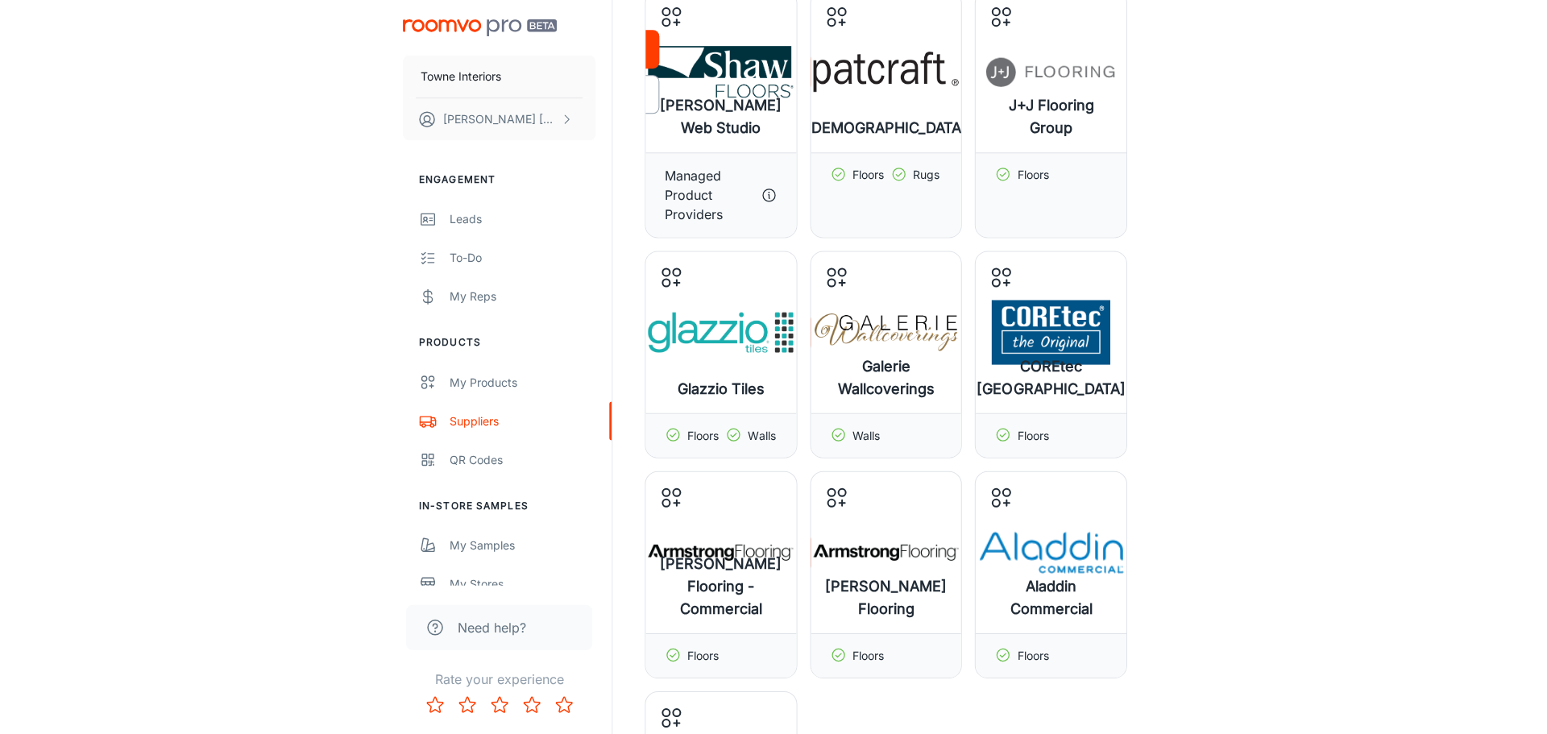
scroll to position [145, 0]
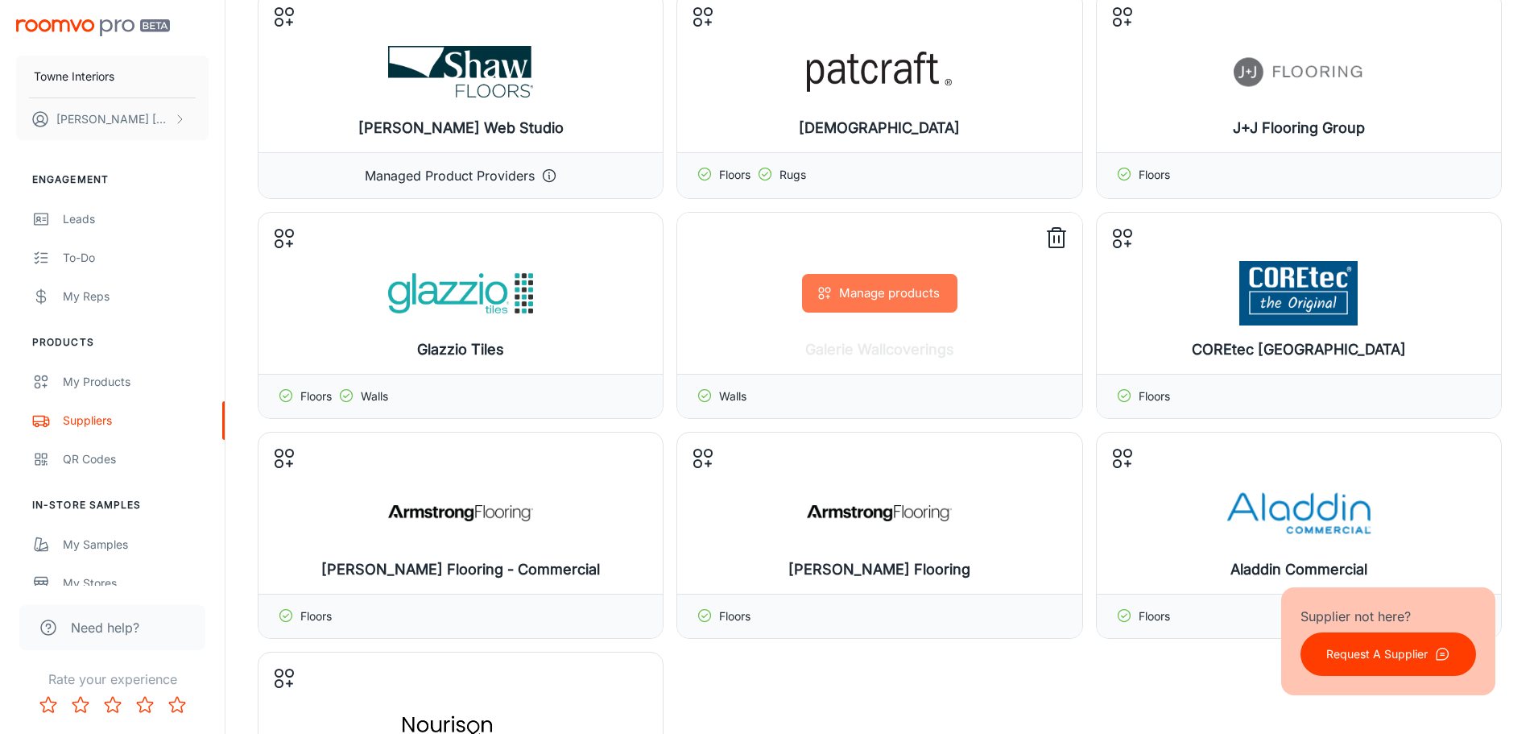
click at [869, 293] on button "Manage products" at bounding box center [879, 293] width 155 height 39
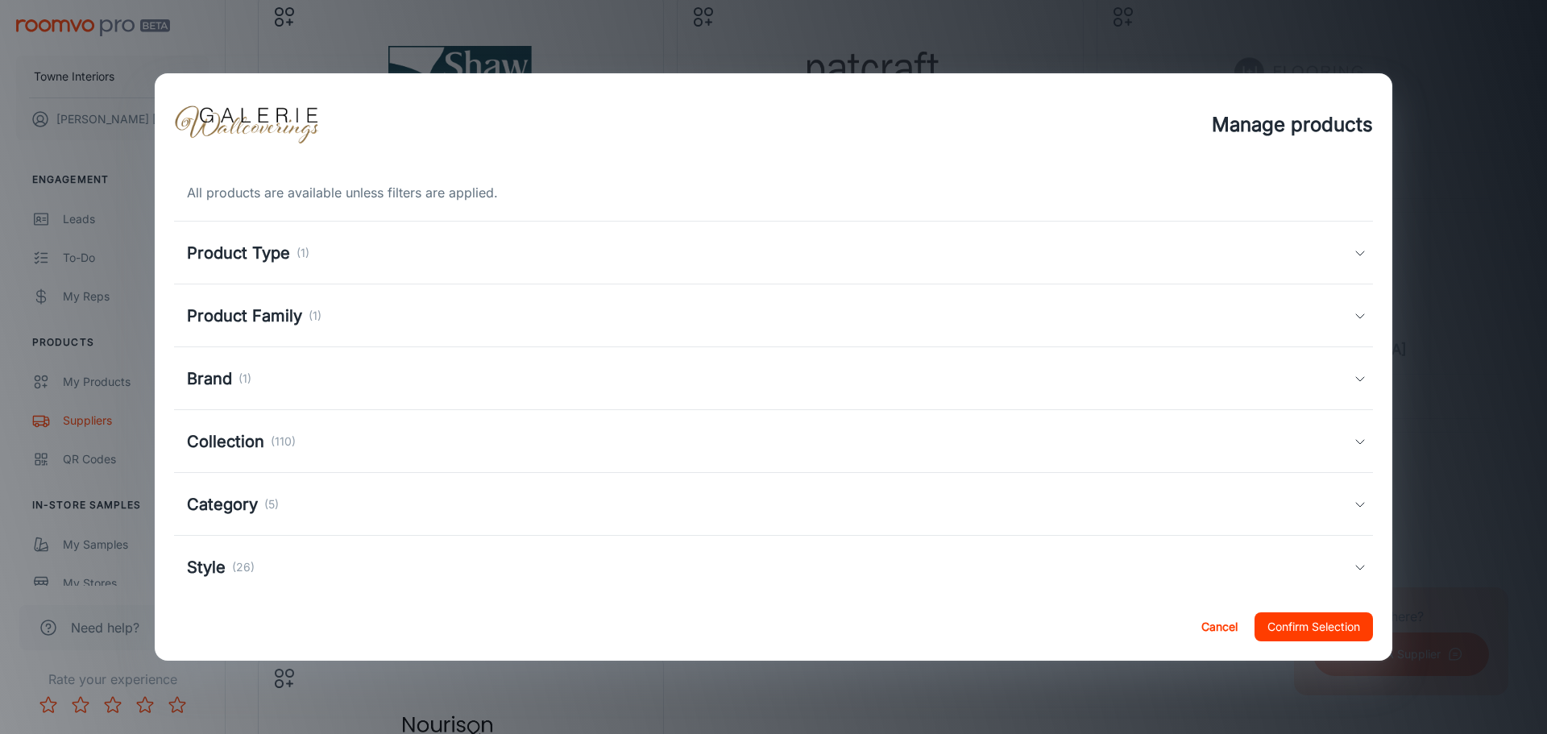
click at [851, 255] on div "Product Type (1)" at bounding box center [770, 253] width 1166 height 24
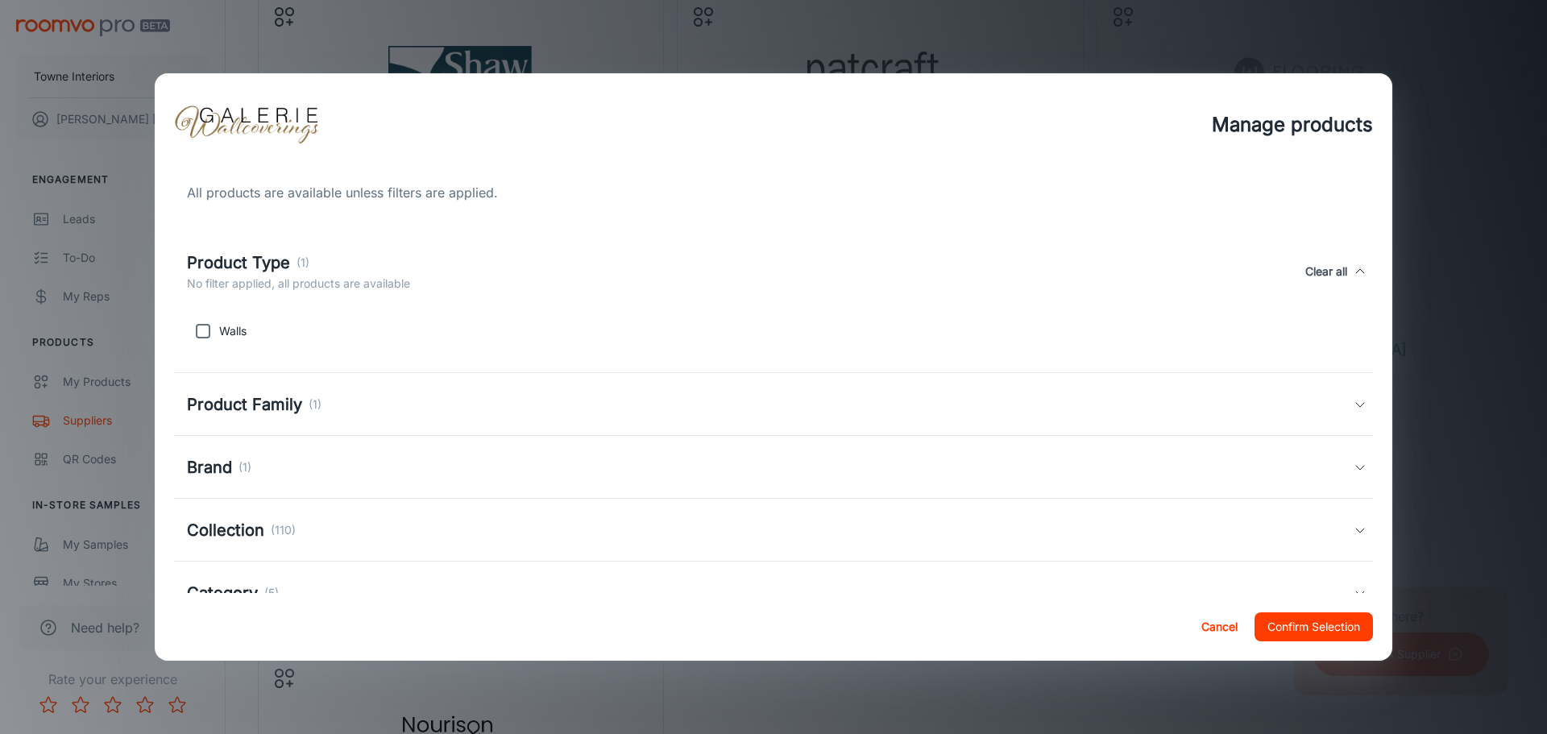
click at [833, 394] on div "Product Family (1)" at bounding box center [770, 404] width 1166 height 24
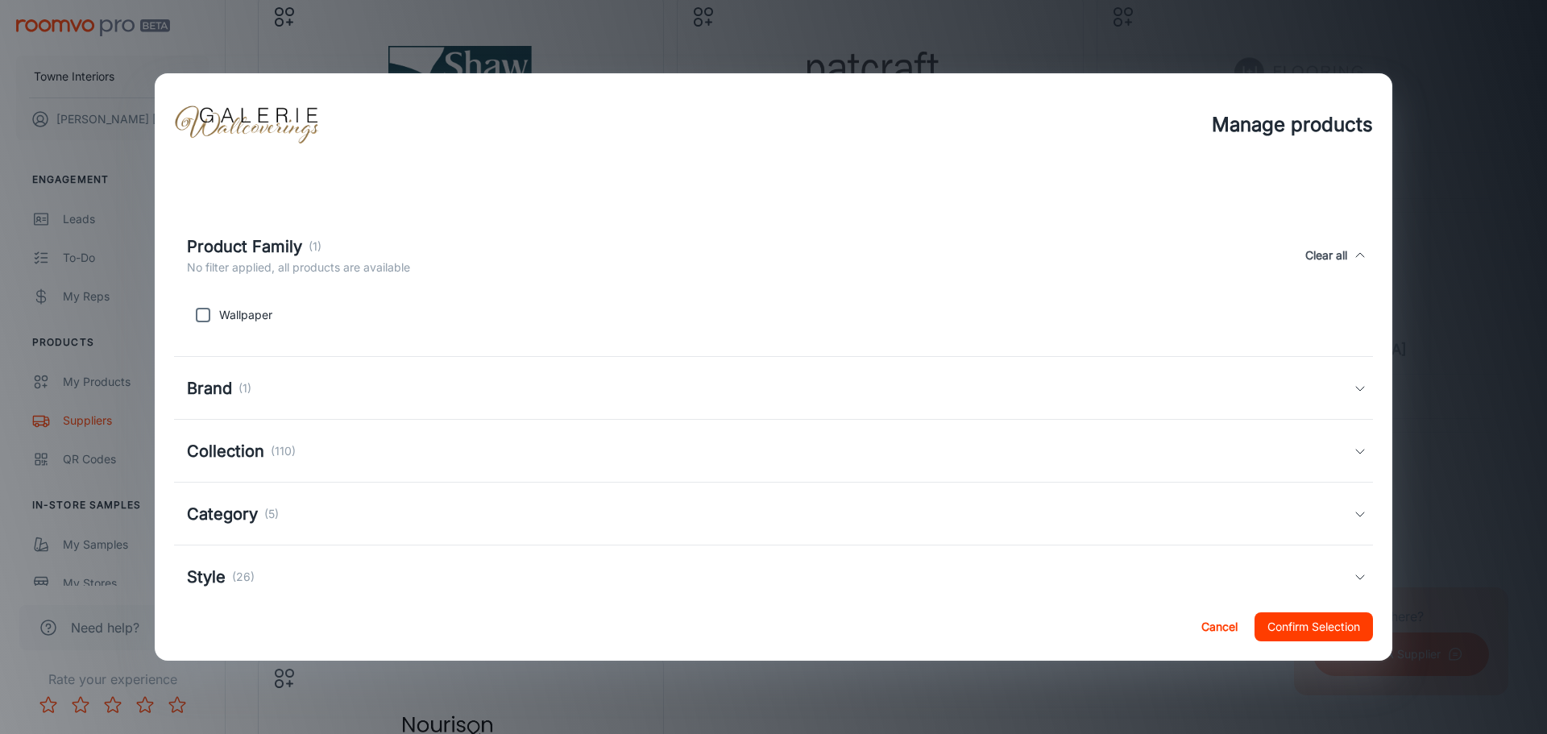
scroll to position [202, 0]
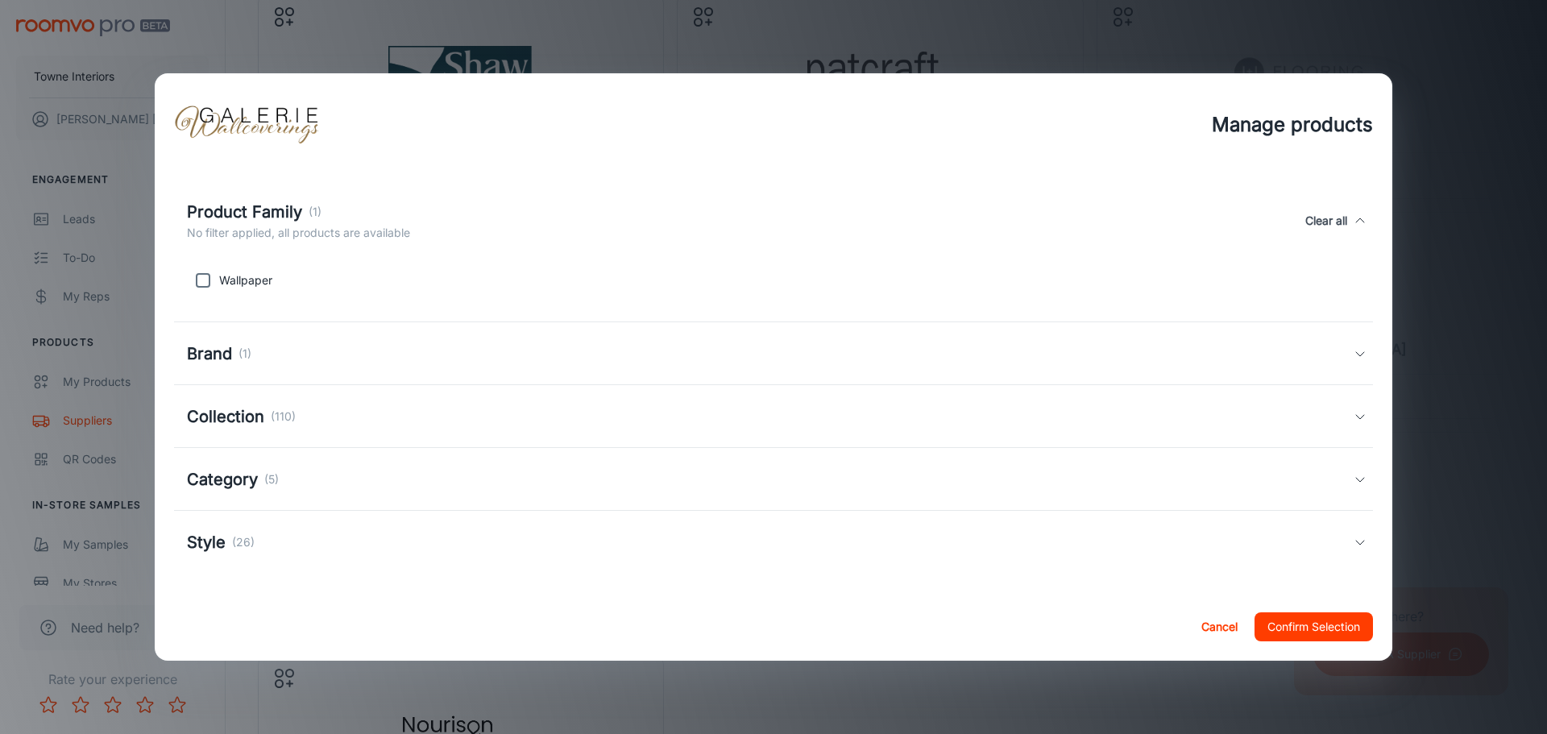
click at [830, 368] on div "Brand (1)" at bounding box center [773, 353] width 1199 height 63
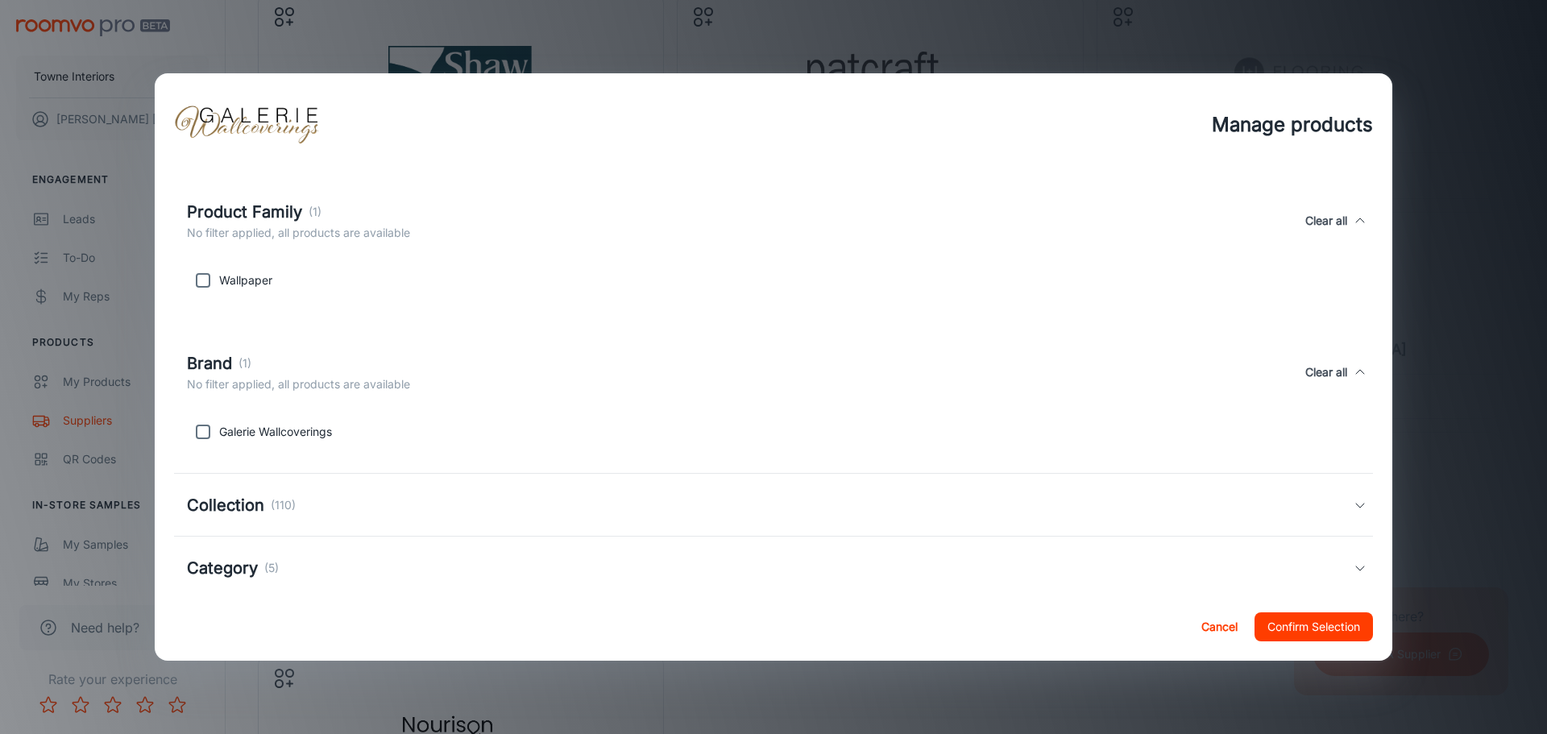
click at [840, 495] on div "Collection (110)" at bounding box center [770, 505] width 1166 height 24
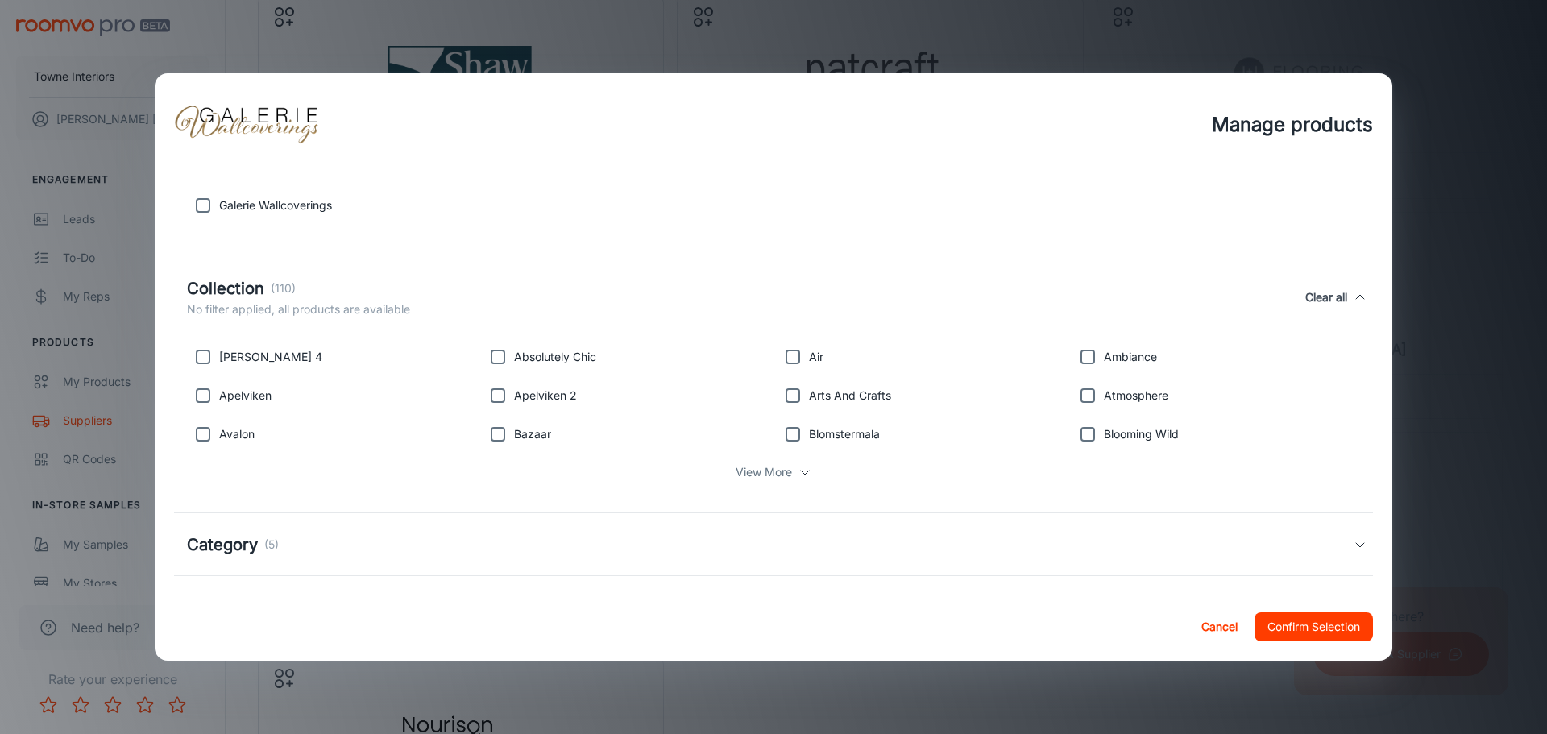
scroll to position [444, 0]
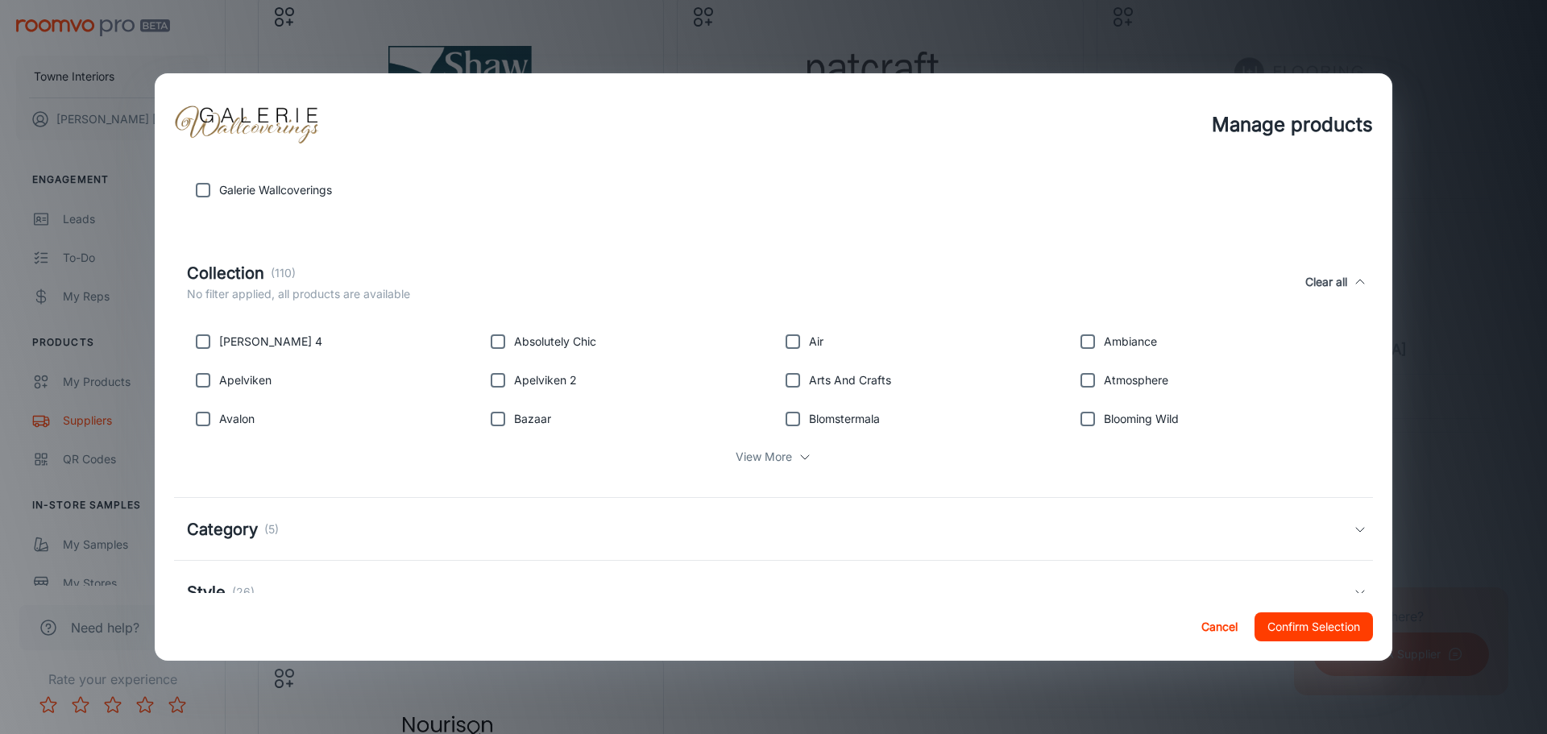
click at [897, 537] on div "Category (5)" at bounding box center [770, 529] width 1166 height 24
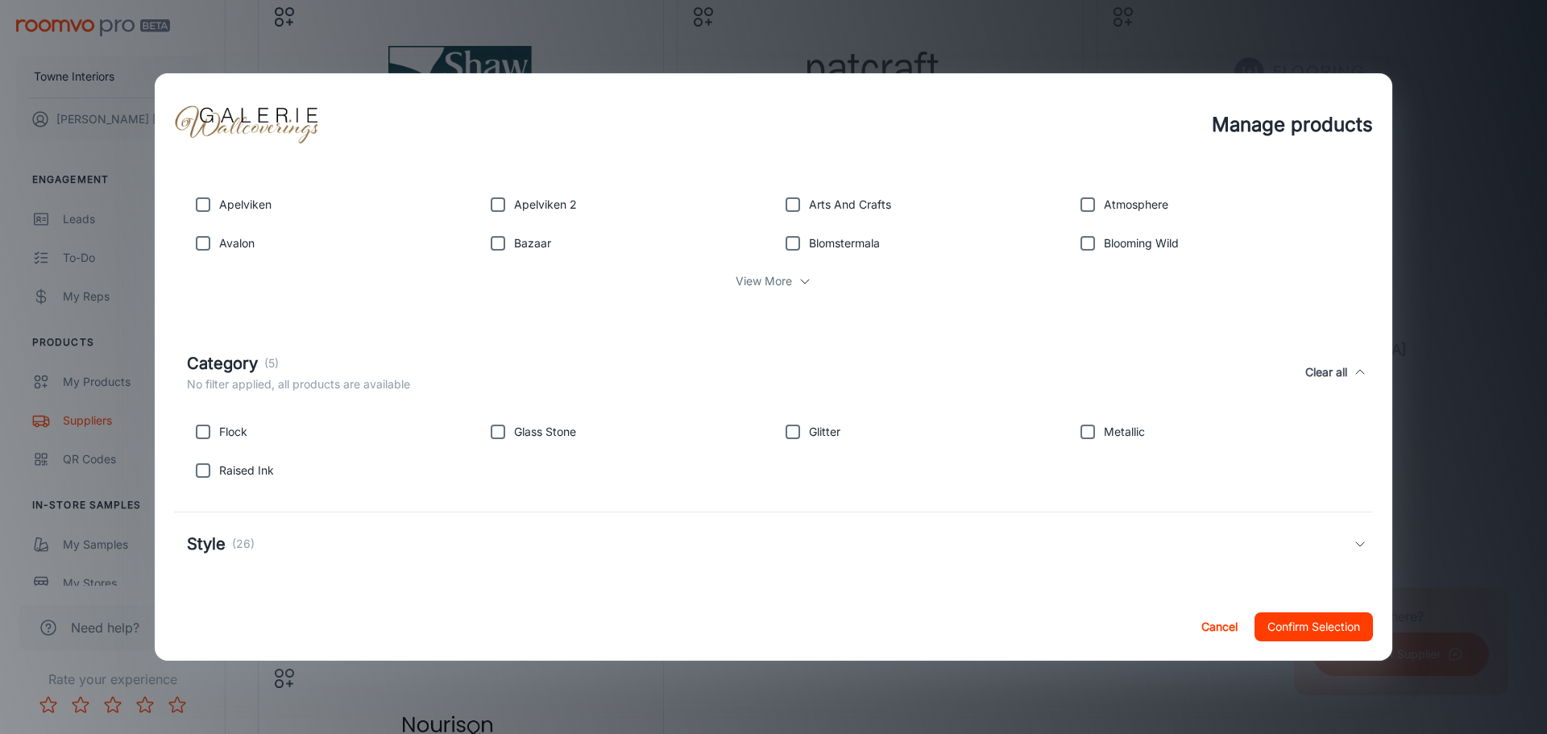
scroll to position [621, 0]
click at [888, 532] on div "Style (26)" at bounding box center [770, 542] width 1166 height 24
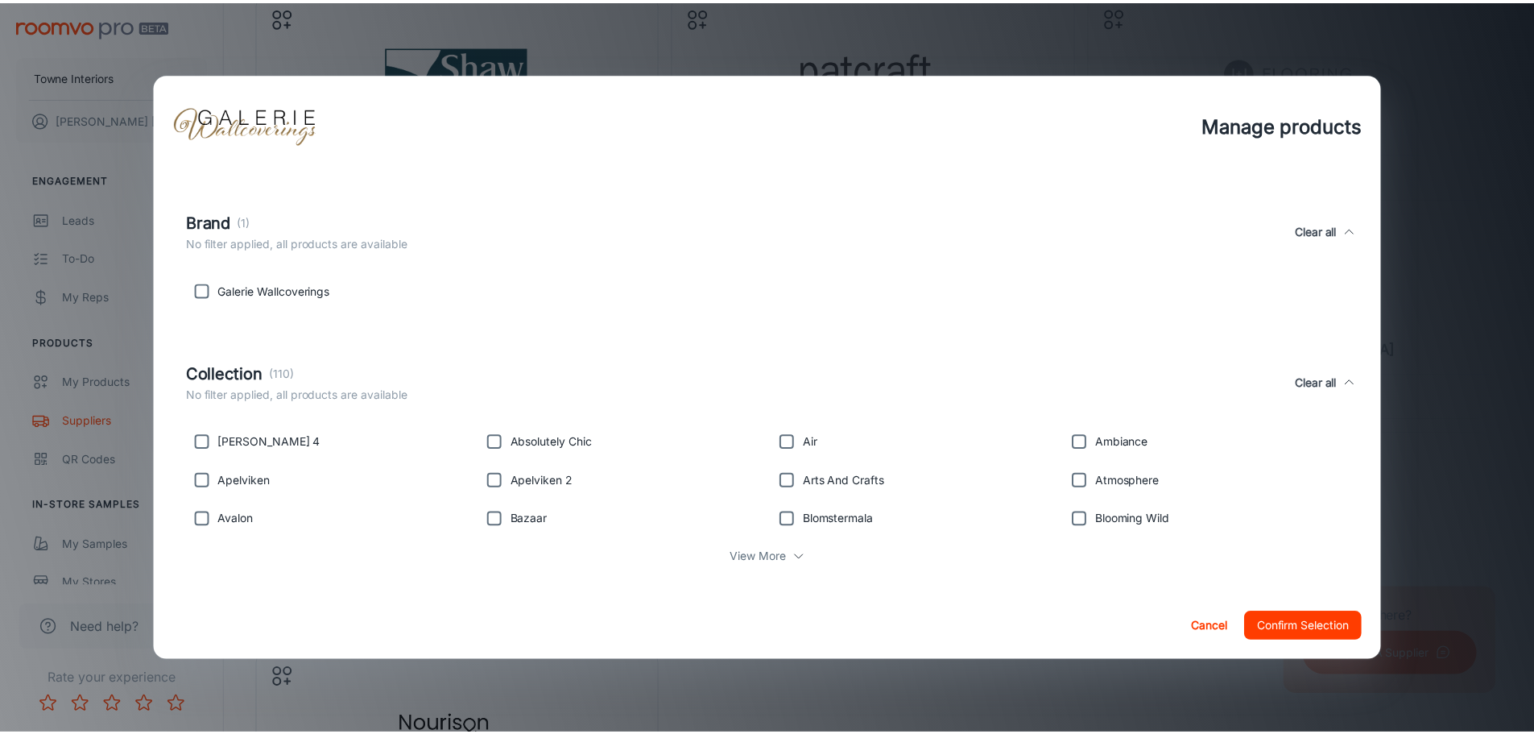
scroll to position [328, 0]
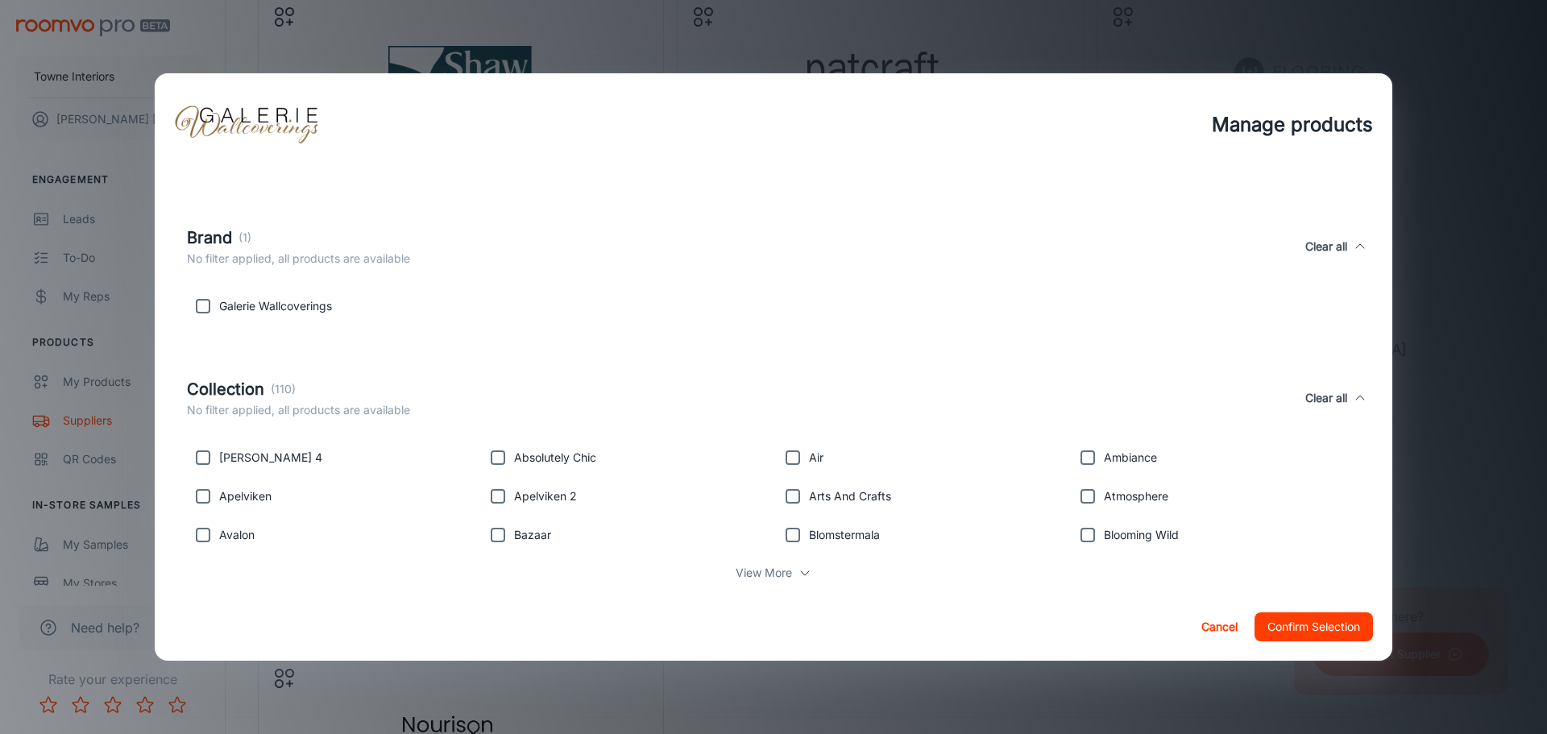
click at [1497, 362] on div "Manage products All products are available unless filters are applied. Product …" at bounding box center [773, 367] width 1547 height 734
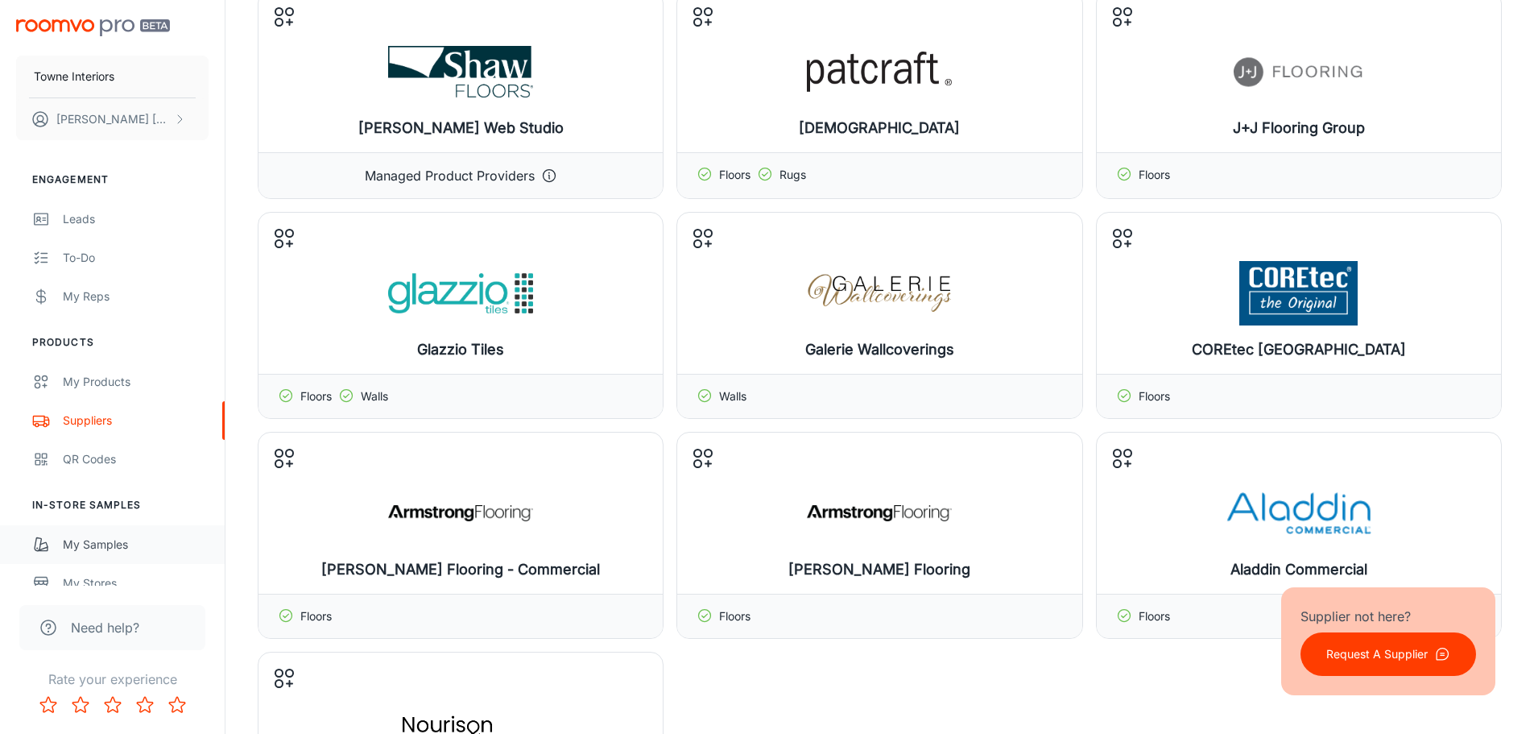
click at [118, 543] on div "My Samples" at bounding box center [136, 545] width 146 height 18
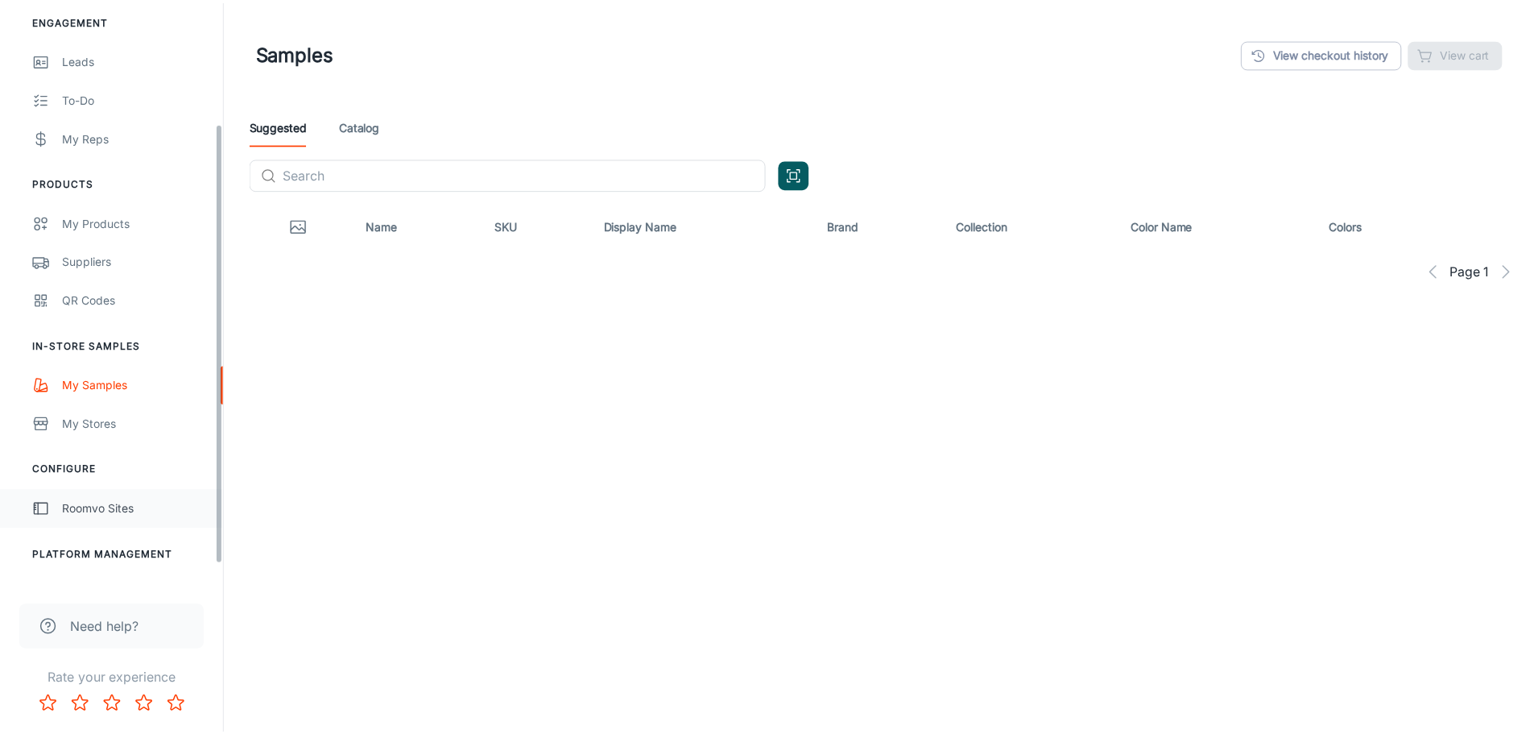
scroll to position [161, 0]
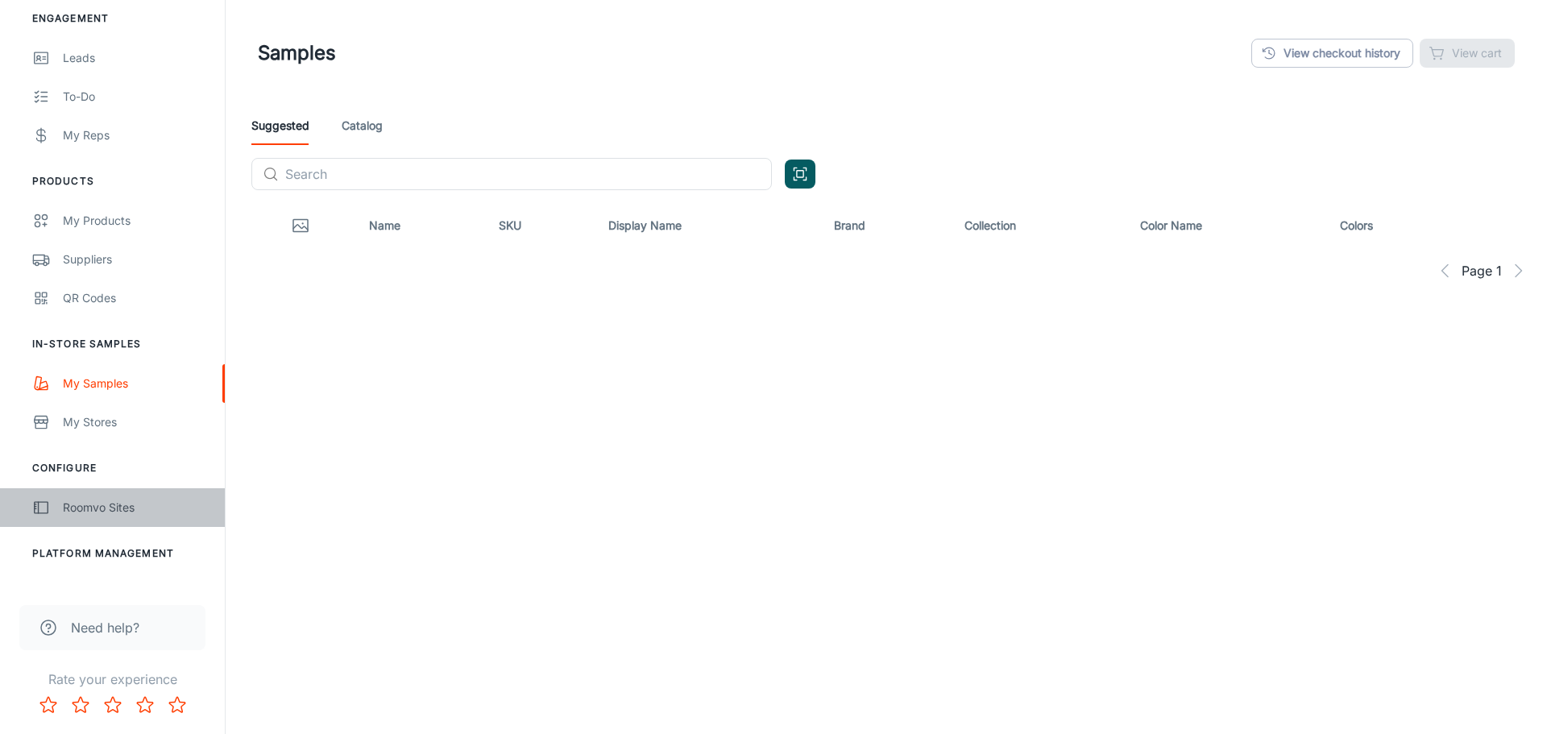
click at [135, 503] on div "Roomvo Sites" at bounding box center [136, 508] width 146 height 18
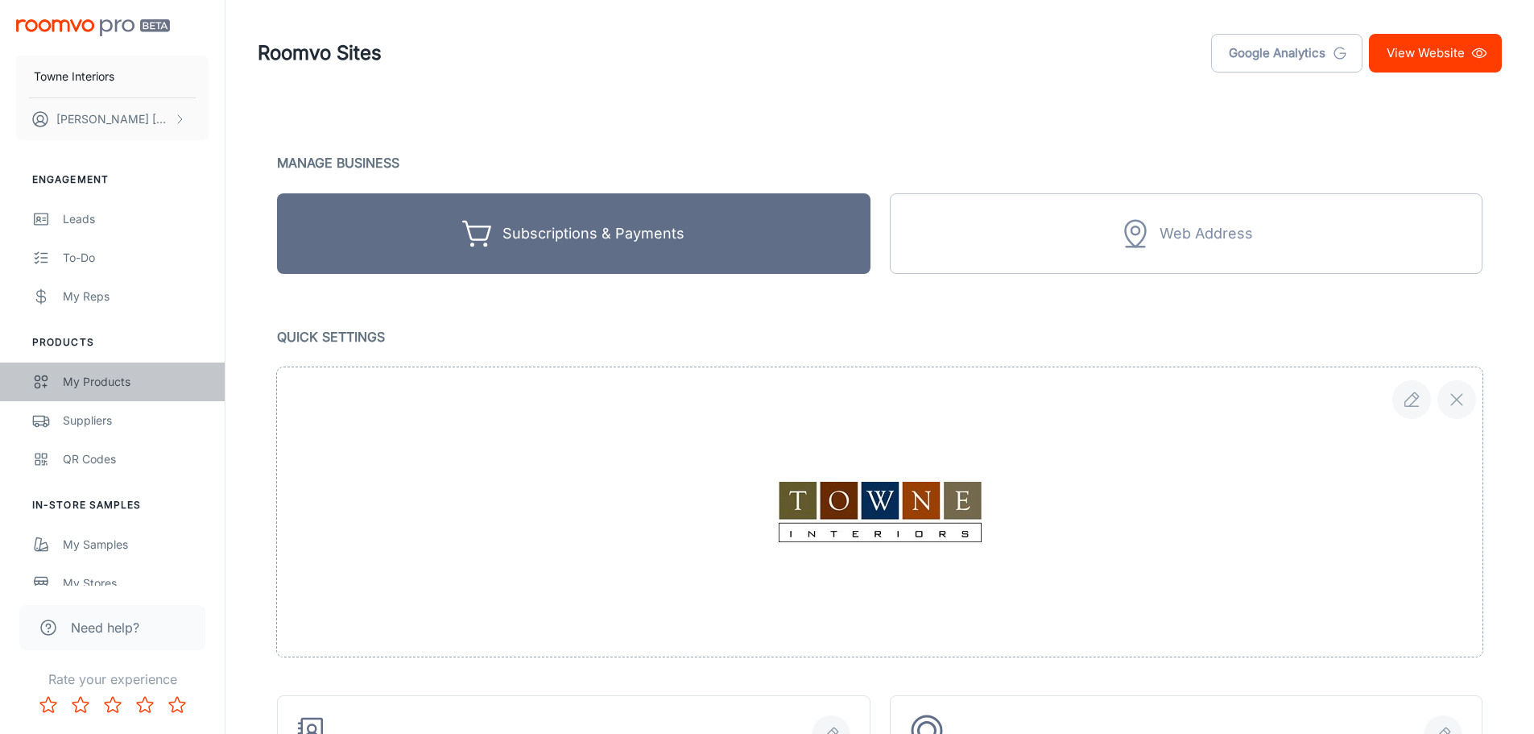
click at [118, 392] on link "My Products" at bounding box center [112, 381] width 225 height 39
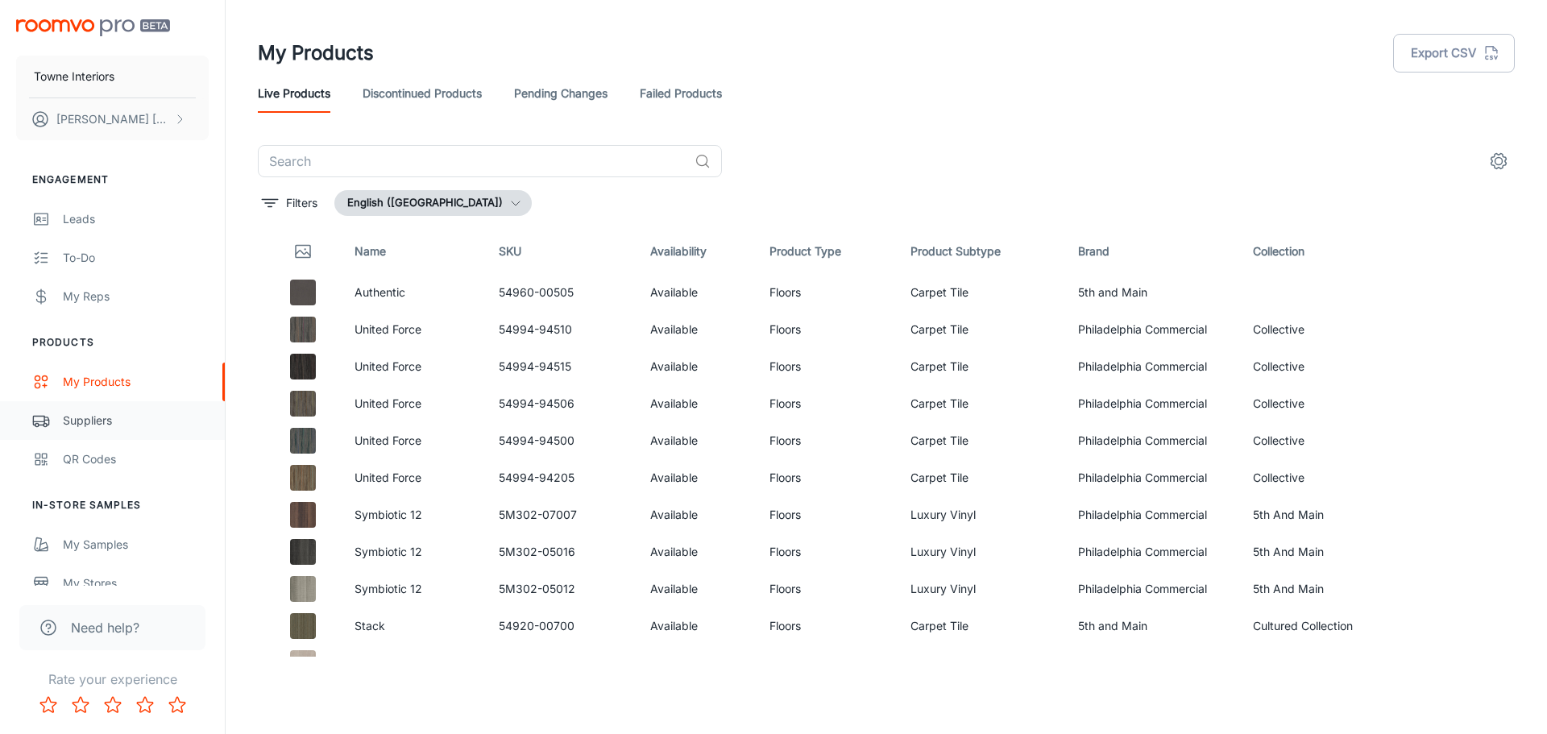
click at [114, 435] on link "Suppliers" at bounding box center [112, 420] width 225 height 39
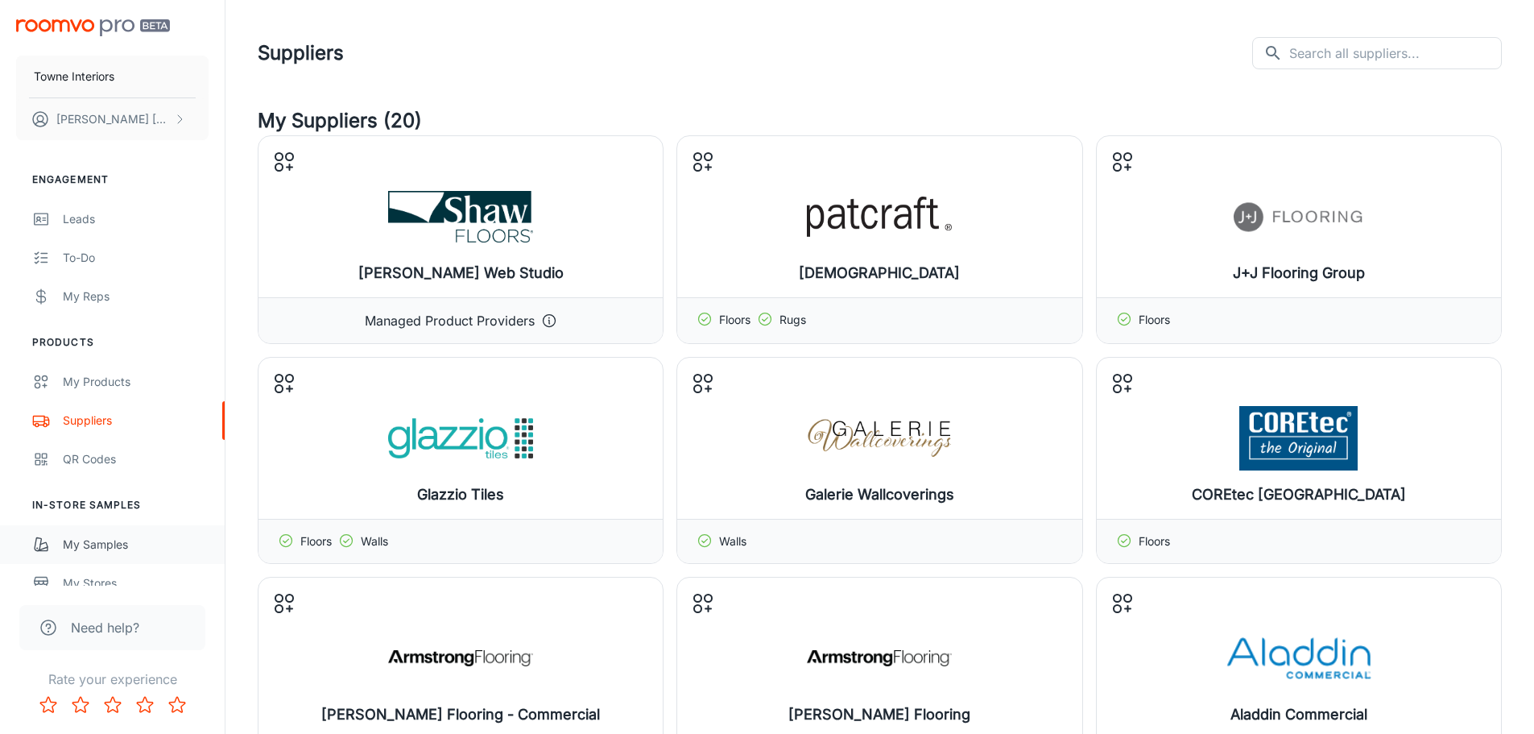
scroll to position [188, 0]
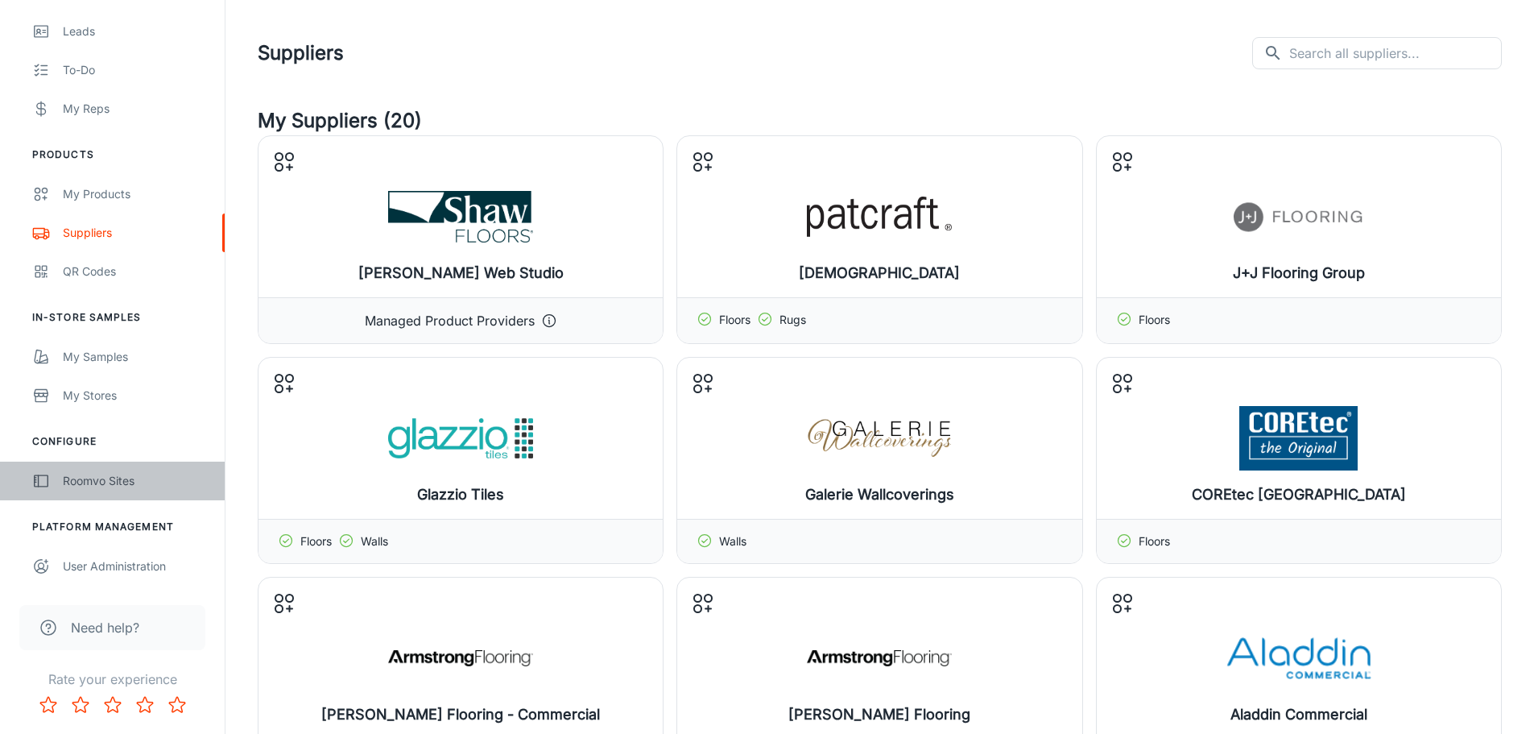
click at [126, 489] on div "Roomvo Sites" at bounding box center [136, 481] width 146 height 18
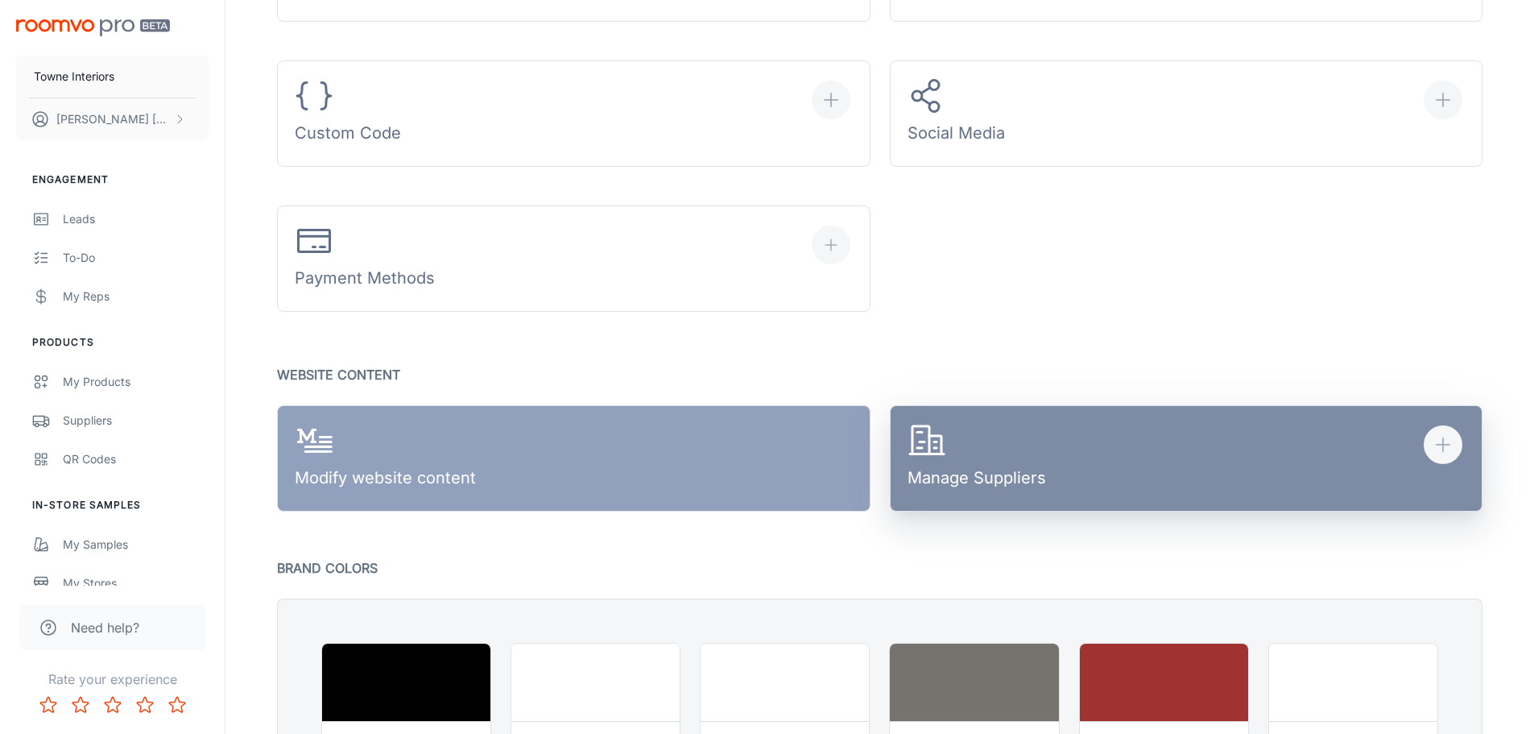
scroll to position [805, 0]
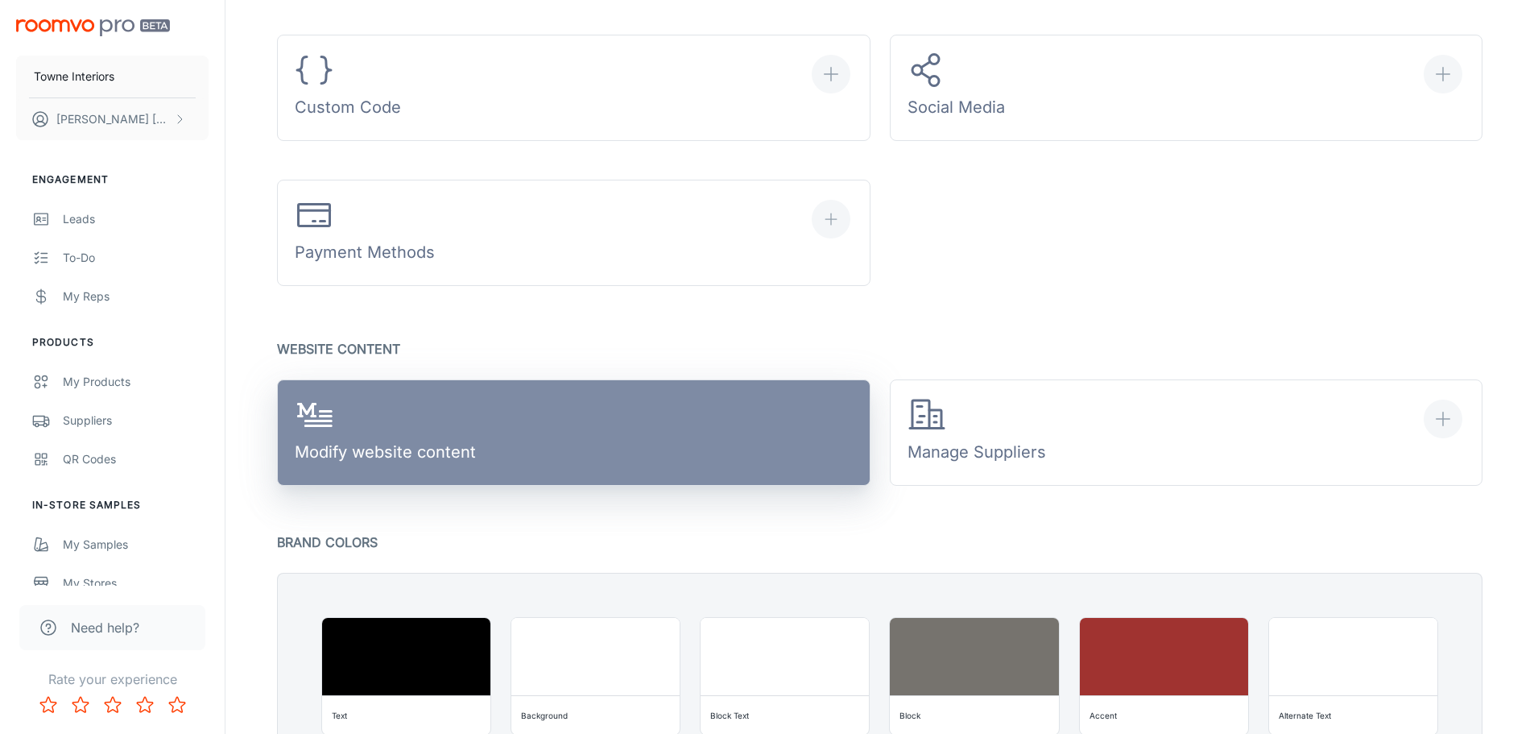
click at [643, 462] on link "Modify website content" at bounding box center [574, 432] width 594 height 106
